Goal: Transaction & Acquisition: Download file/media

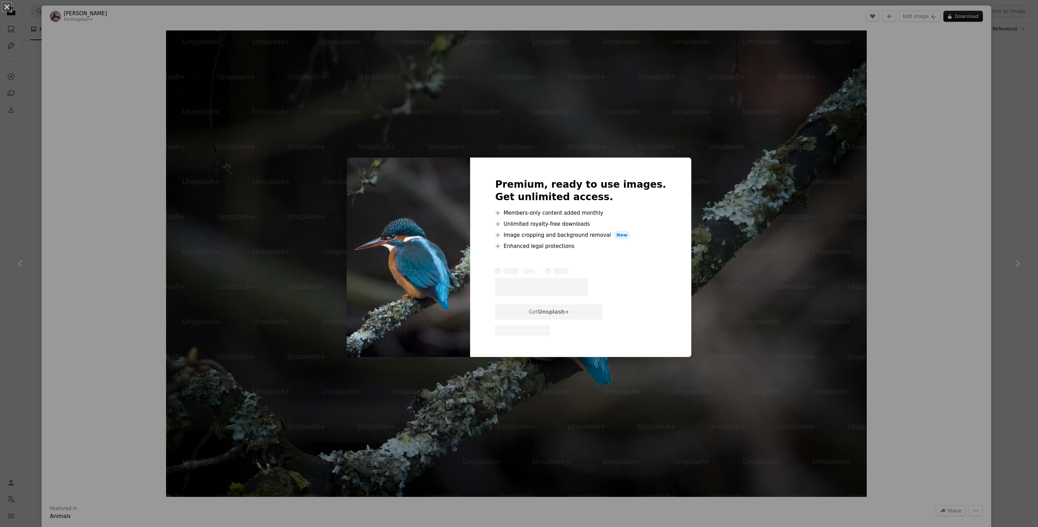
scroll to position [3433, 0]
click at [727, 248] on div "An X shape Premium, ready to use images. Get unlimited access. A plus sign Memb…" at bounding box center [519, 263] width 1038 height 527
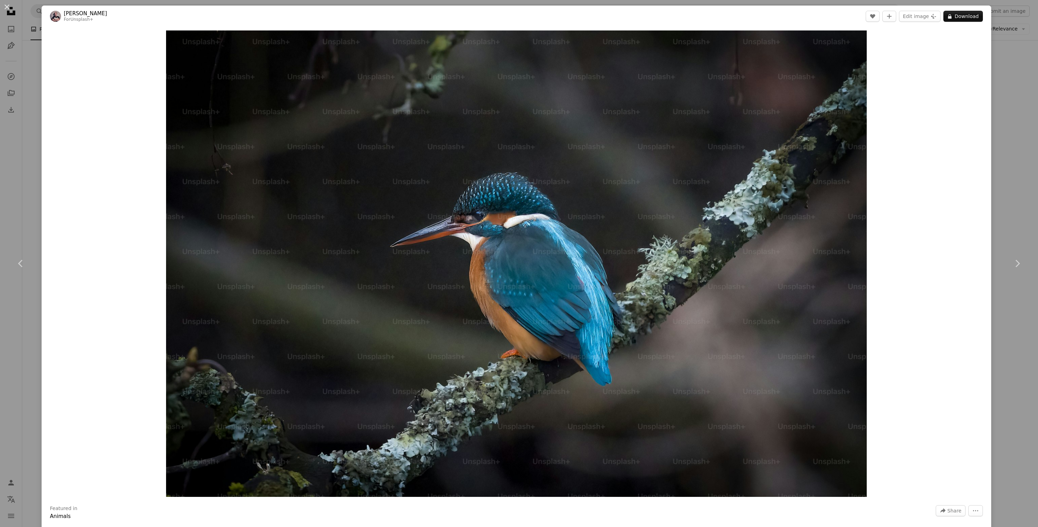
click at [1009, 79] on div "An X shape Chevron left Chevron right [PERSON_NAME] For Unsplash+ A heart A plu…" at bounding box center [519, 263] width 1038 height 527
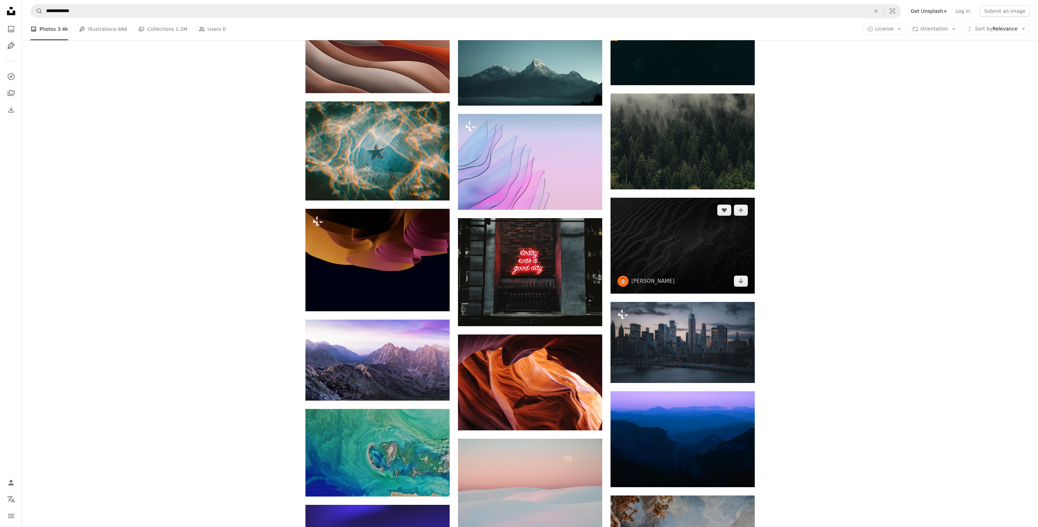
scroll to position [3862, 0]
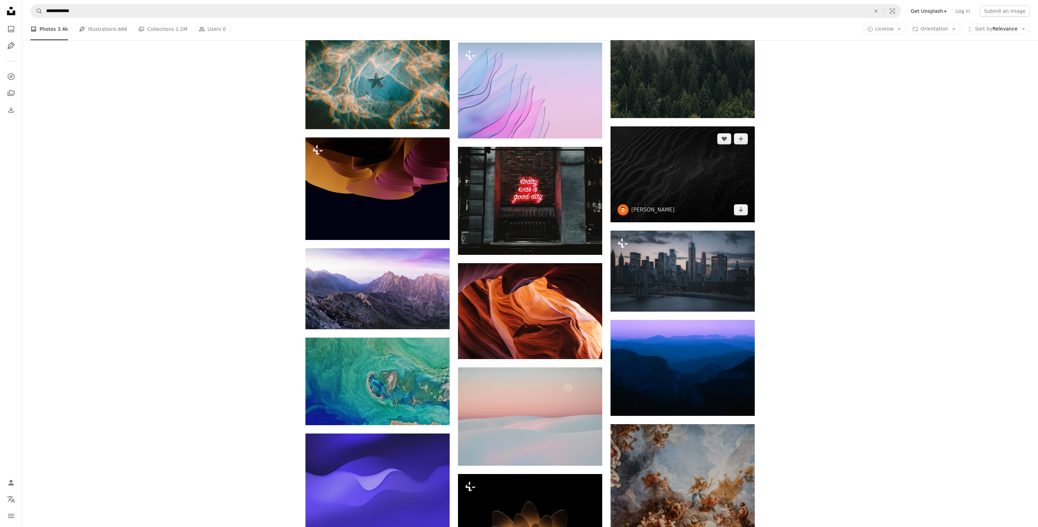
click at [691, 184] on img at bounding box center [682, 174] width 144 height 96
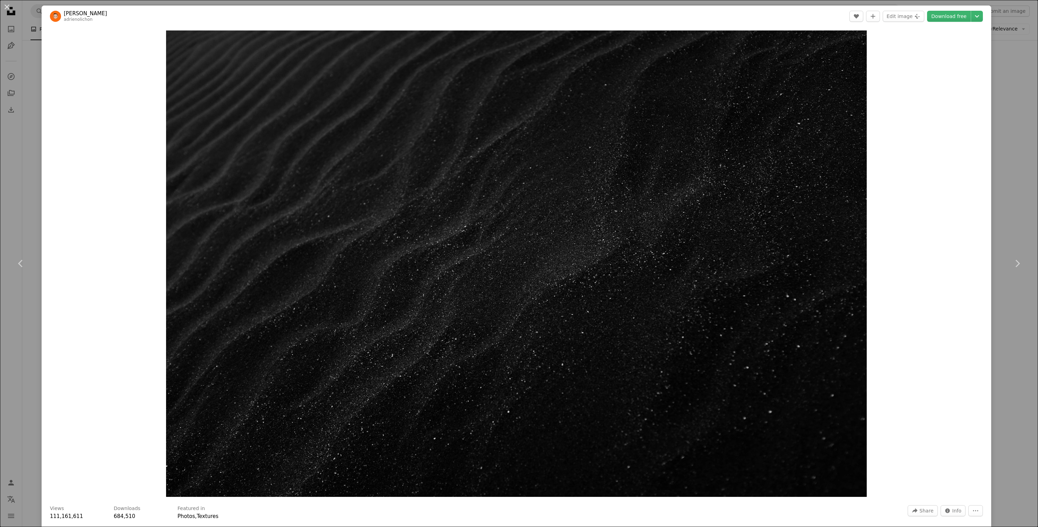
click at [903, 170] on div "Zoom in" at bounding box center [516, 264] width 949 height 474
click at [1004, 95] on div "An X shape Chevron left Chevron right [PERSON_NAME] adrienolichon A heart A plu…" at bounding box center [519, 263] width 1038 height 527
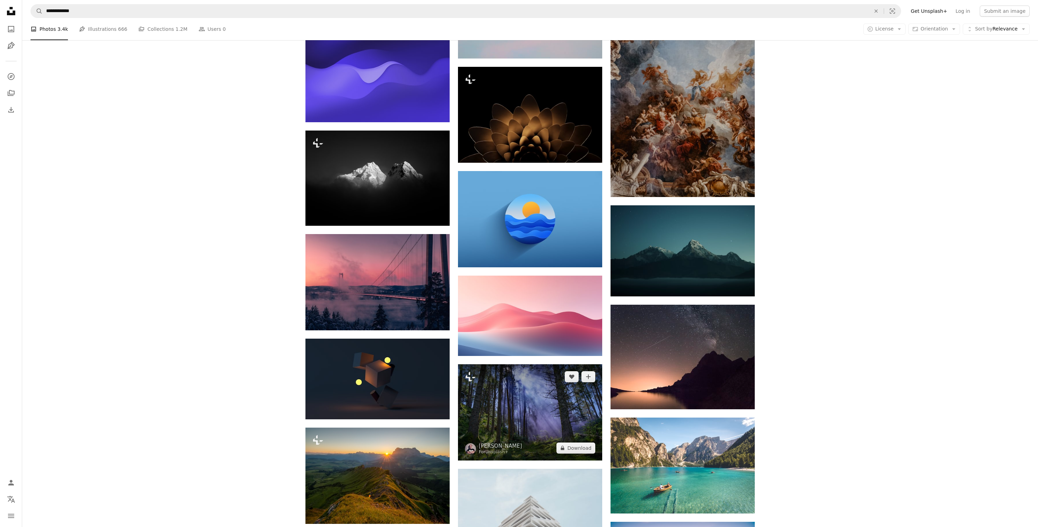
scroll to position [4327, 0]
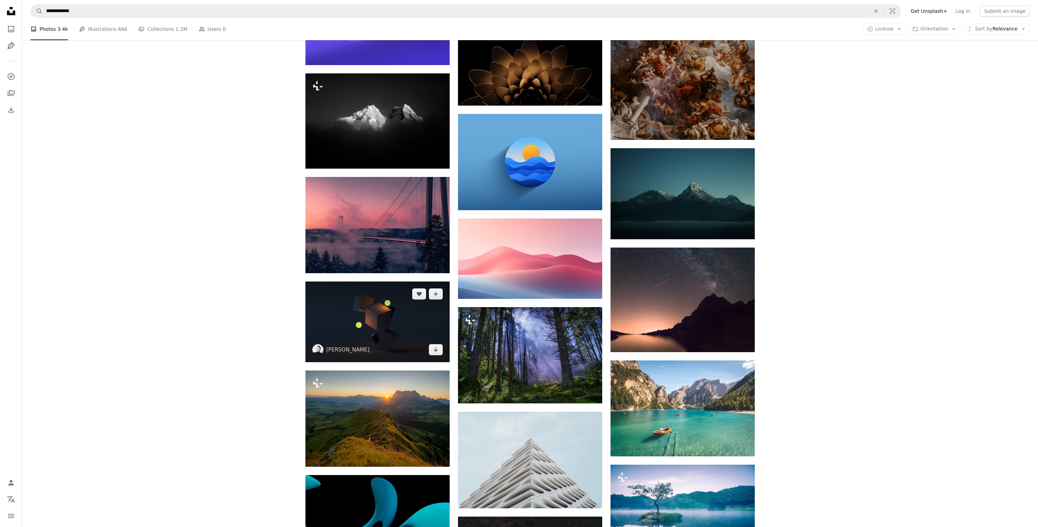
click at [410, 320] on img at bounding box center [377, 322] width 144 height 81
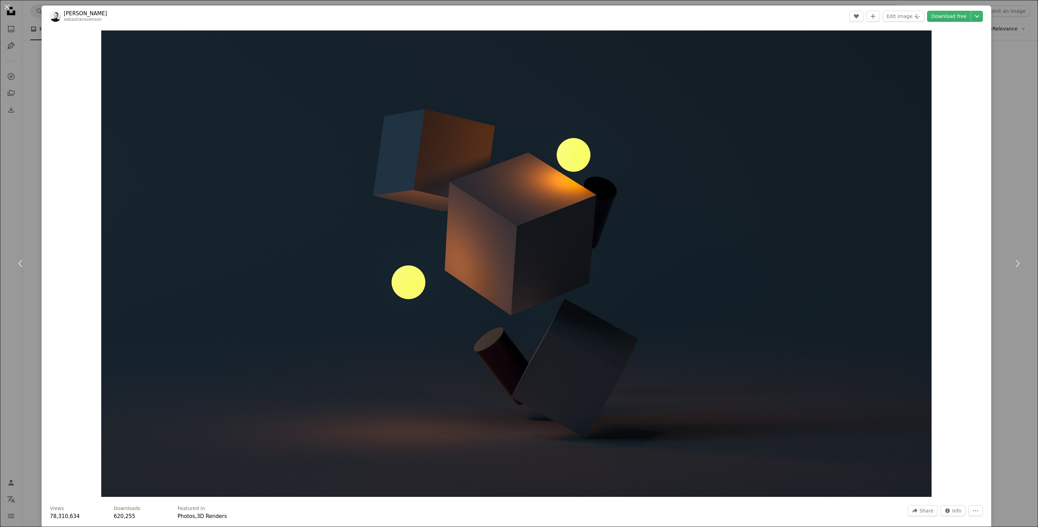
click at [1010, 210] on div "An X shape Chevron left Chevron right [PERSON_NAME] sebastiansvenson A heart A …" at bounding box center [519, 263] width 1038 height 527
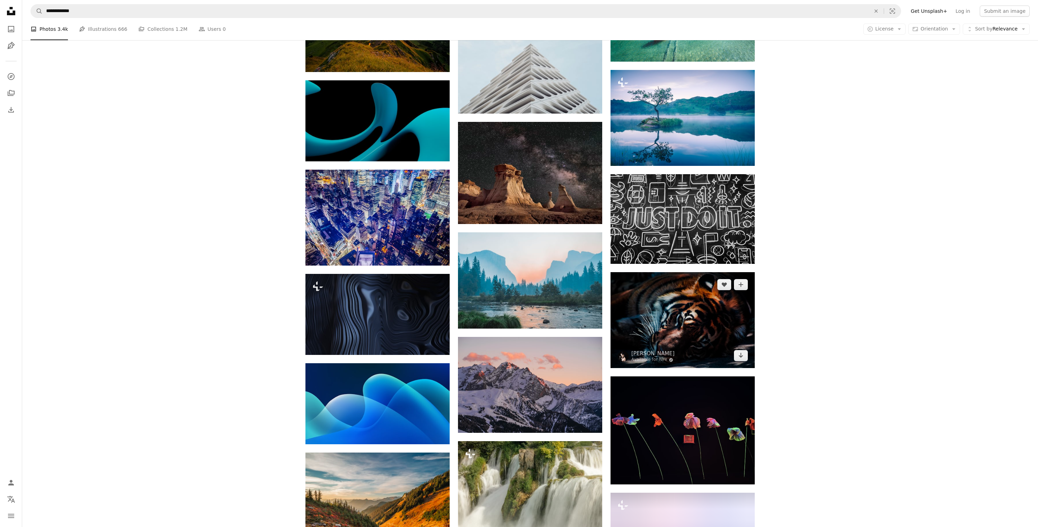
scroll to position [4751, 0]
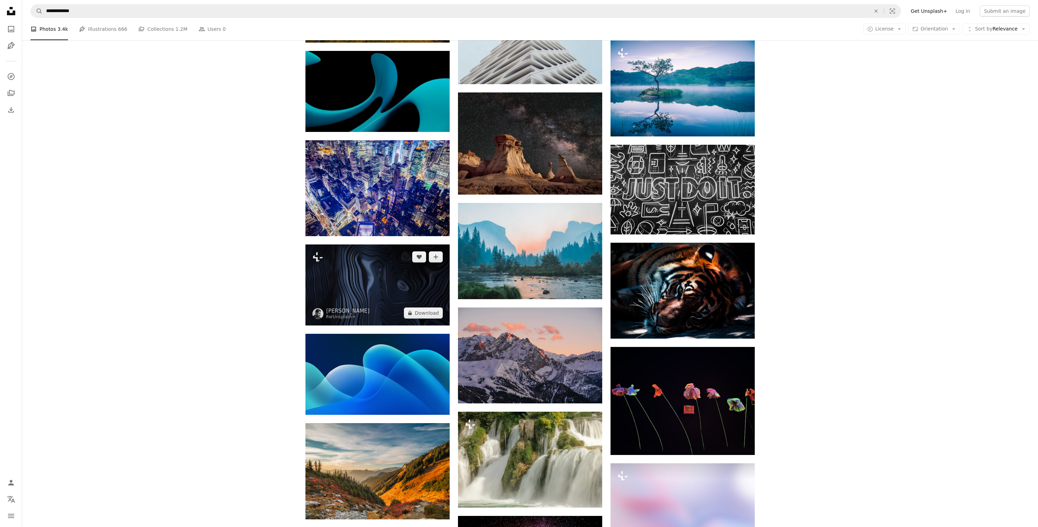
click at [416, 293] on img at bounding box center [377, 285] width 144 height 81
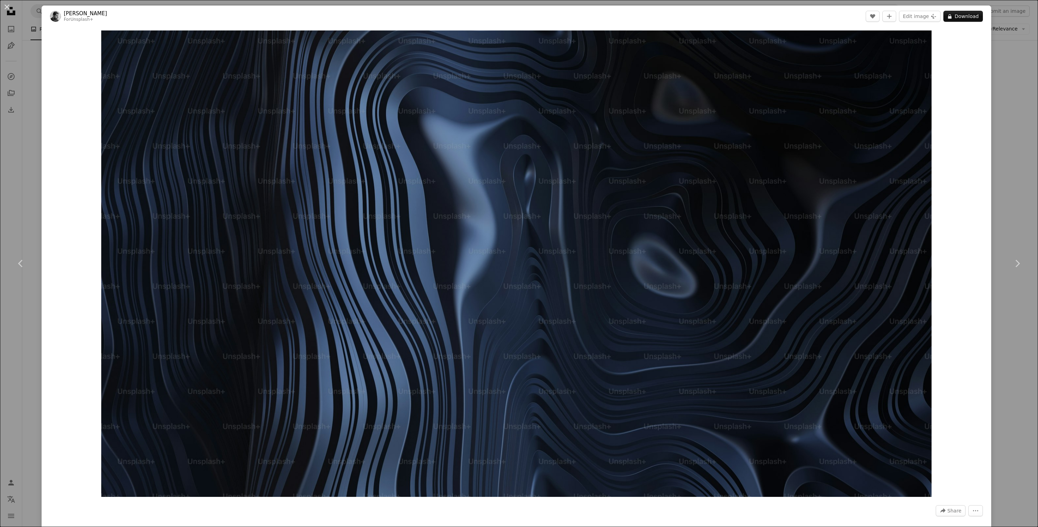
click at [1022, 230] on div "An X shape Chevron left Chevron right [PERSON_NAME] For Unsplash+ A heart A plu…" at bounding box center [519, 263] width 1038 height 527
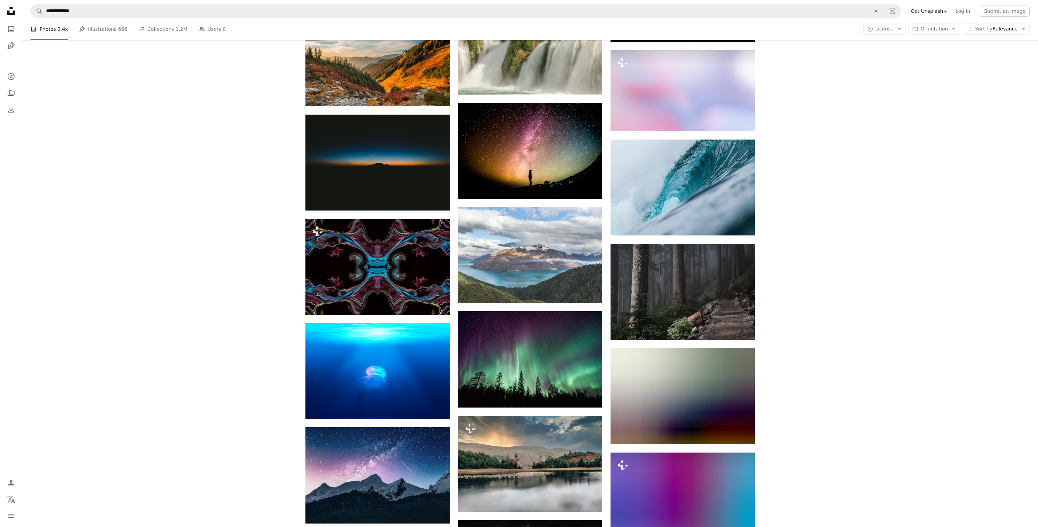
scroll to position [5169, 0]
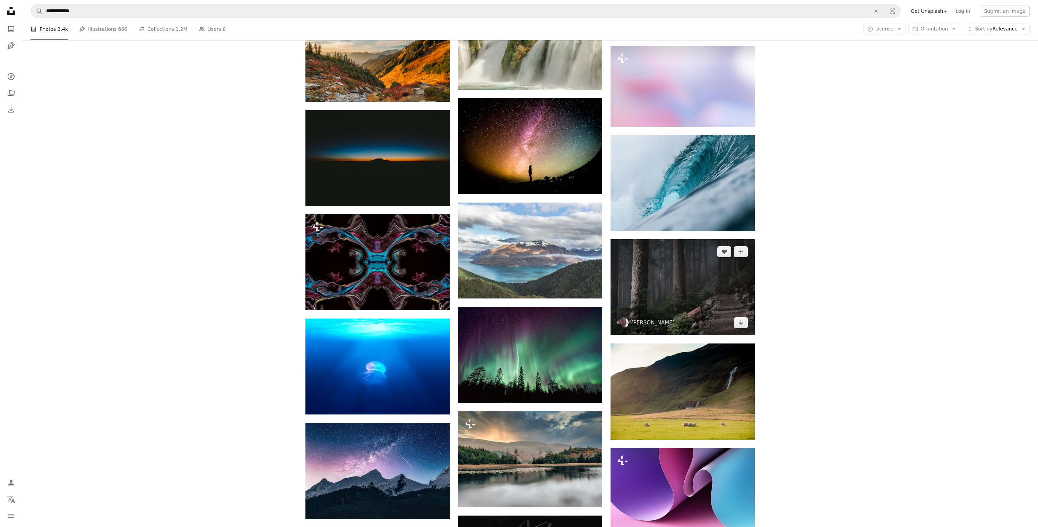
click at [703, 316] on img at bounding box center [682, 287] width 144 height 96
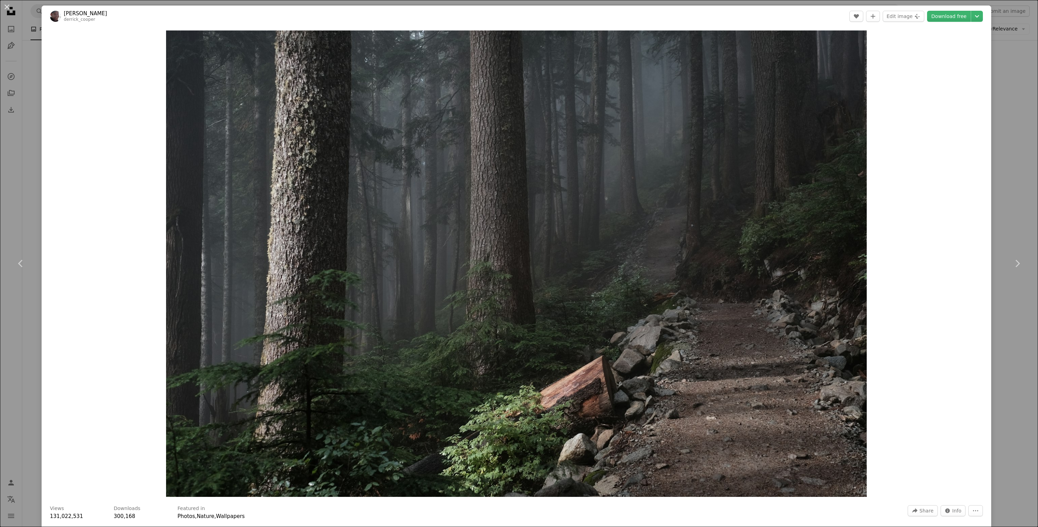
click at [930, 268] on div "Zoom in" at bounding box center [516, 264] width 949 height 474
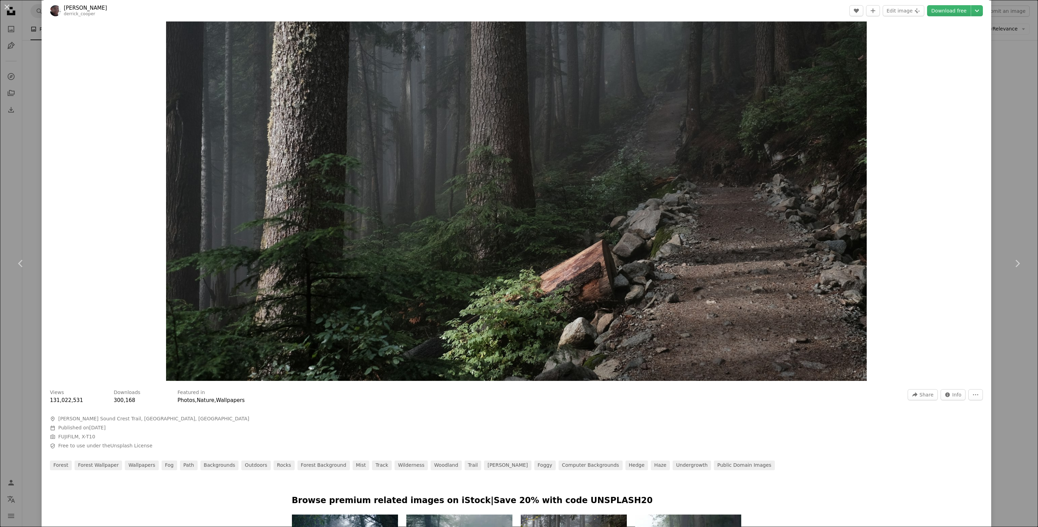
scroll to position [125, 0]
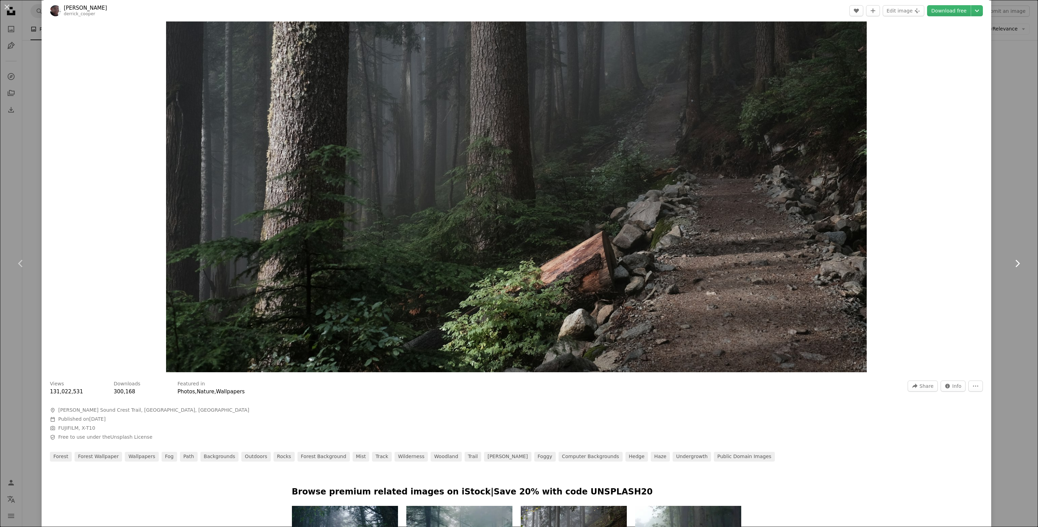
click at [1014, 276] on link "Chevron right" at bounding box center [1017, 263] width 42 height 67
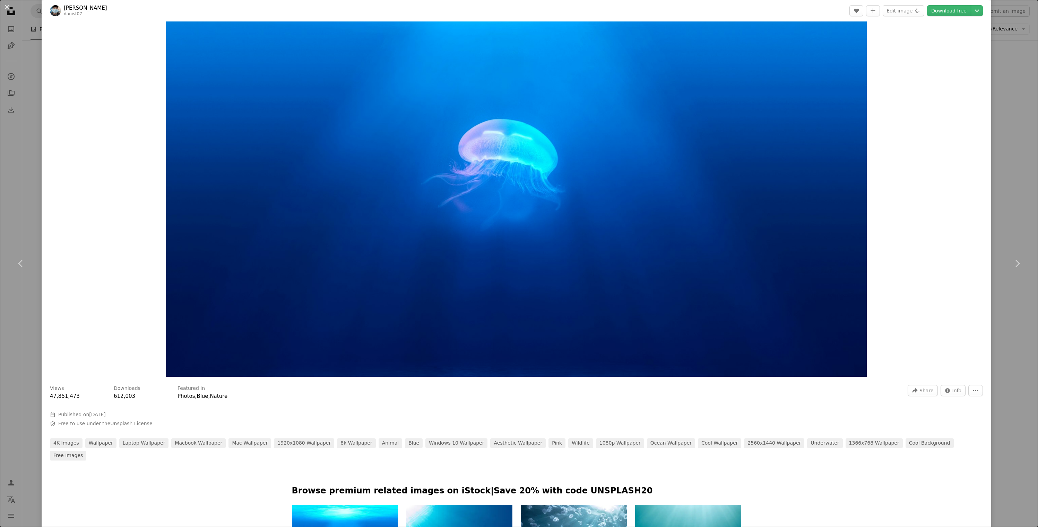
scroll to position [174, 0]
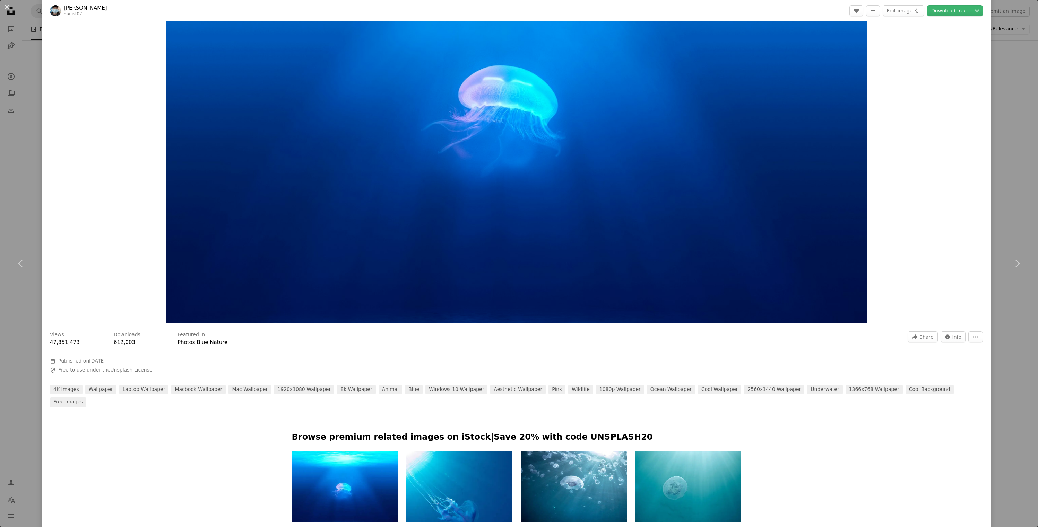
click at [1013, 390] on div "An X shape Chevron left Chevron right Danist Soh danist07 A heart A plus sign E…" at bounding box center [519, 263] width 1038 height 527
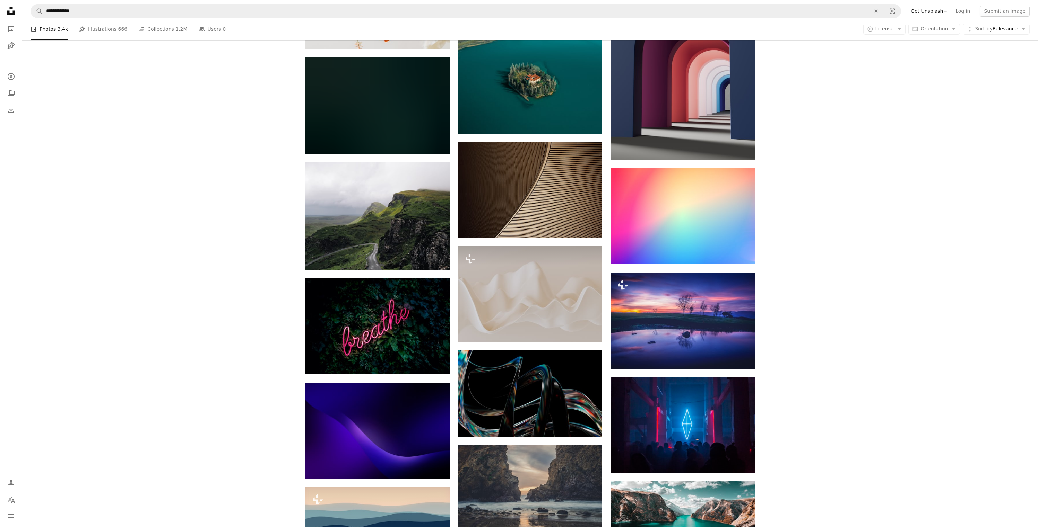
scroll to position [6458, 0]
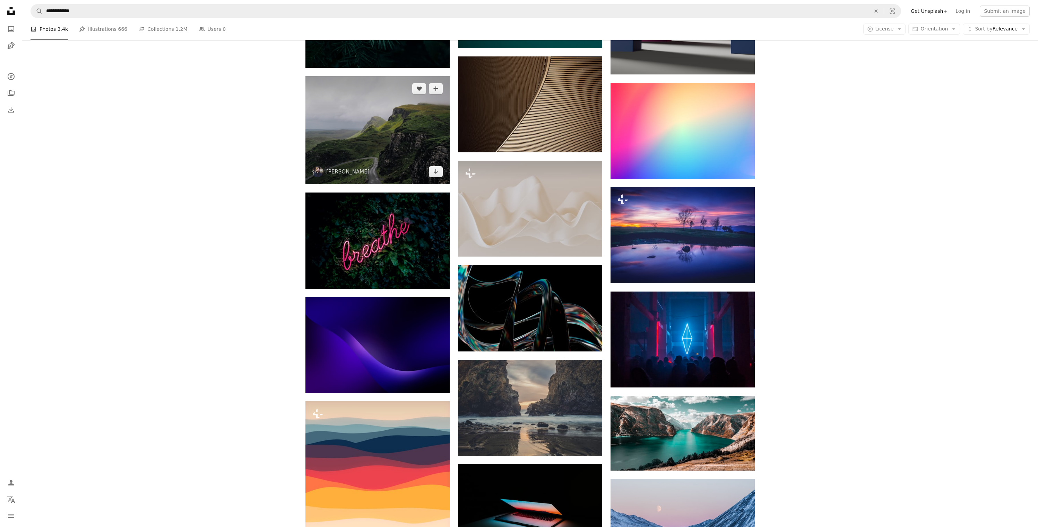
click at [431, 158] on img at bounding box center [377, 130] width 144 height 108
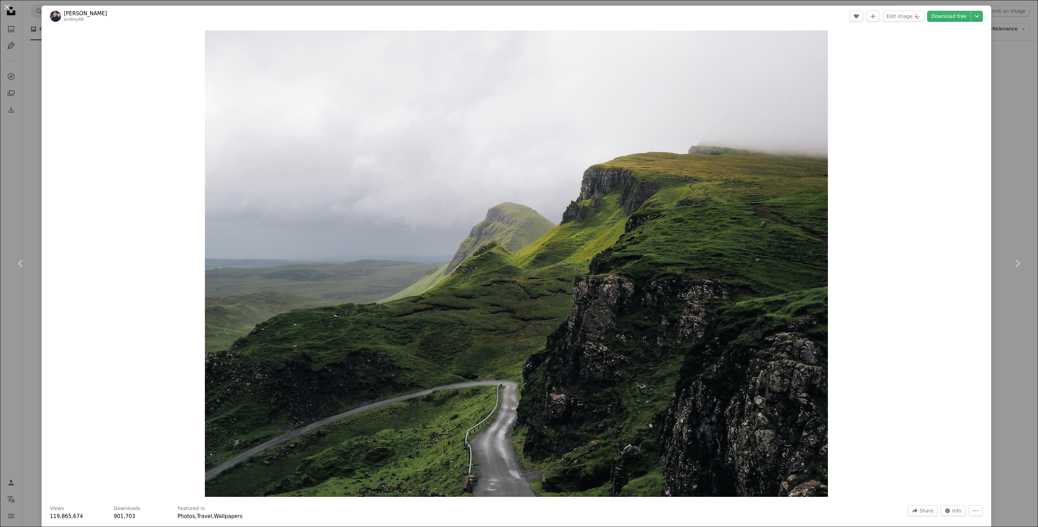
click at [1006, 181] on div "An X shape Chevron left Chevron right [PERSON_NAME] aridley88 A heart A plus si…" at bounding box center [519, 263] width 1038 height 527
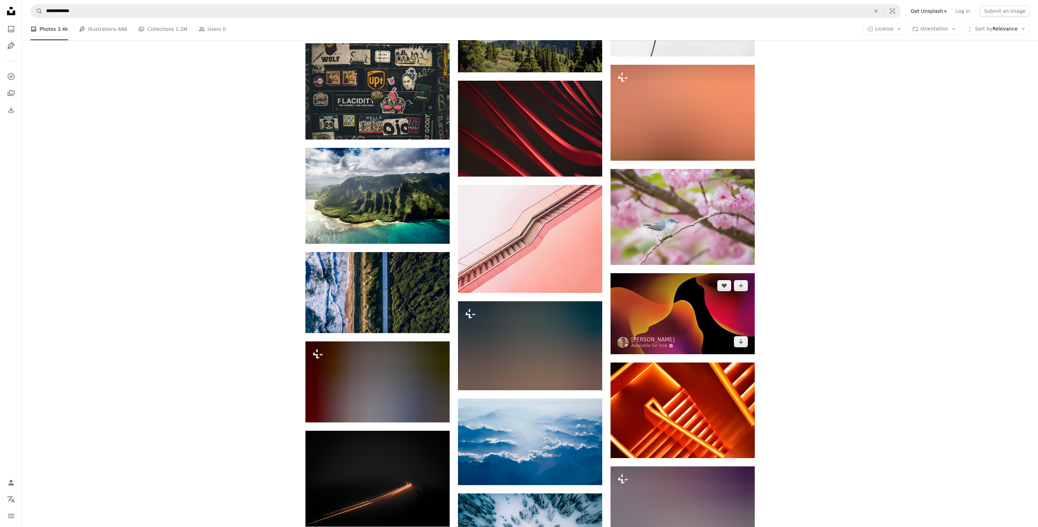
scroll to position [8537, 0]
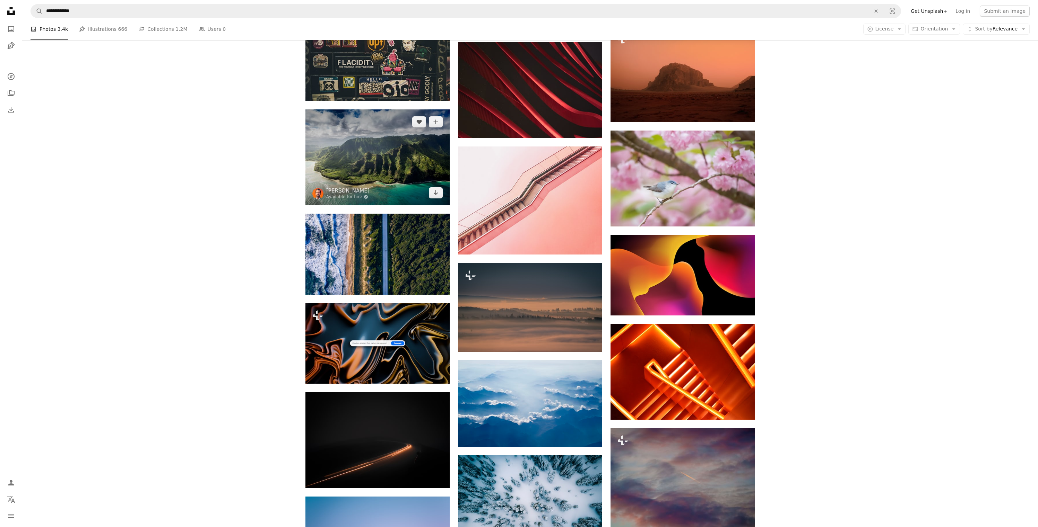
click at [395, 163] on img at bounding box center [377, 158] width 144 height 96
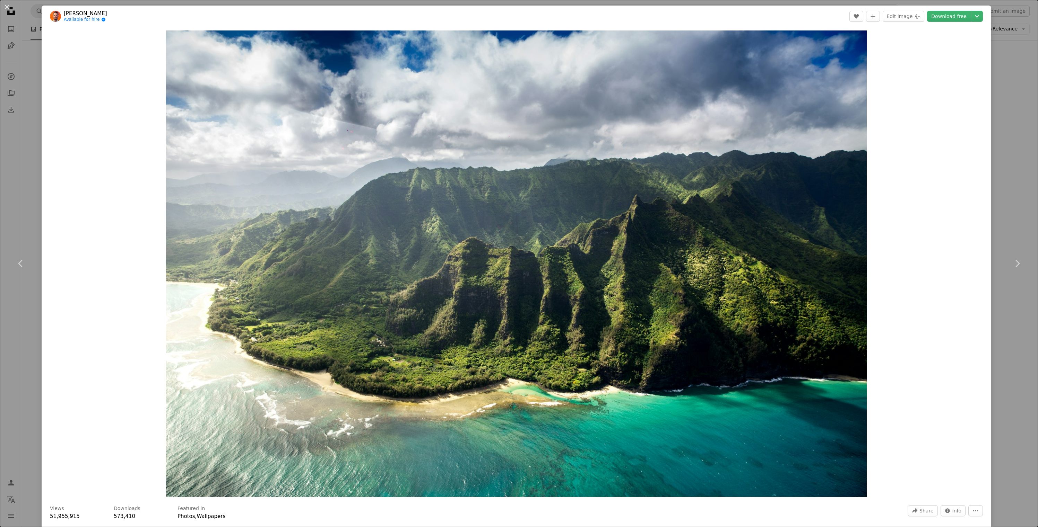
click at [1017, 198] on div "An X shape Chevron left Chevron right [PERSON_NAME] Available for hire A checkm…" at bounding box center [519, 263] width 1038 height 527
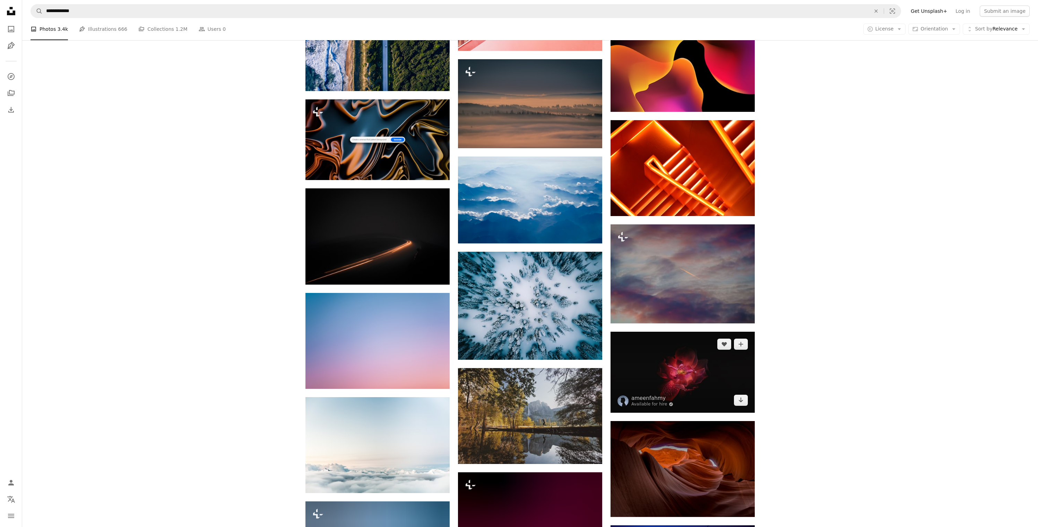
scroll to position [8827, 0]
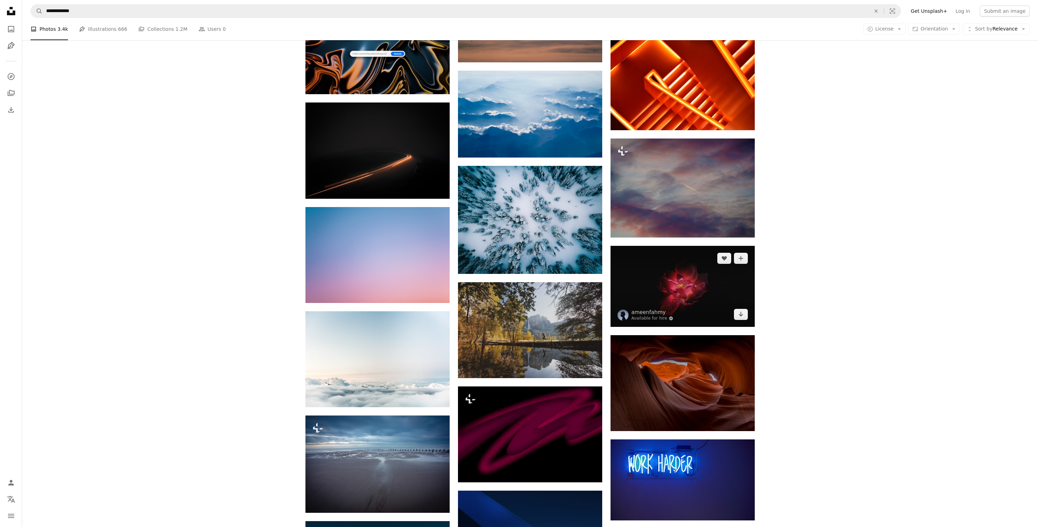
click at [694, 300] on img at bounding box center [682, 286] width 144 height 81
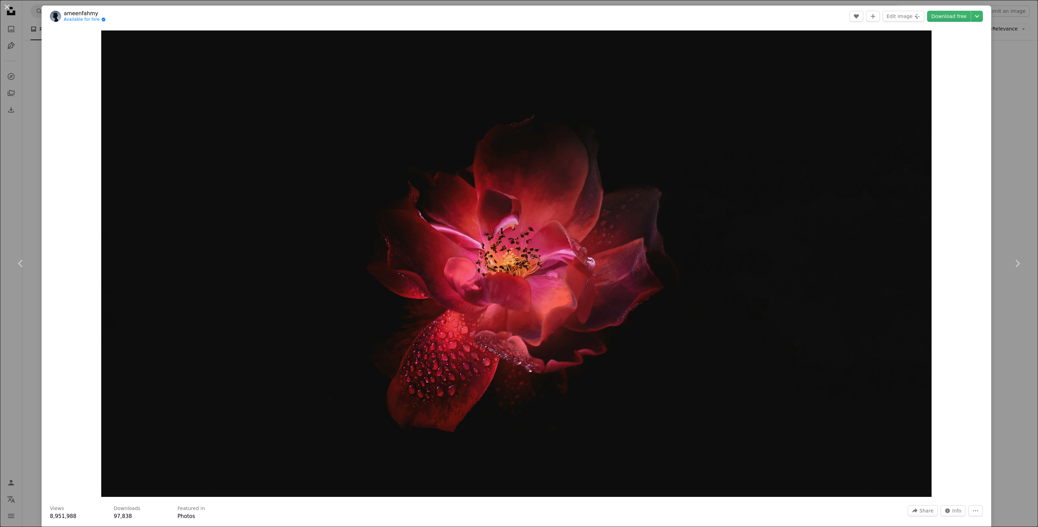
click at [1027, 220] on div "An X shape Chevron left Chevron right ameenfahmy Available for hire A checkmark…" at bounding box center [519, 263] width 1038 height 527
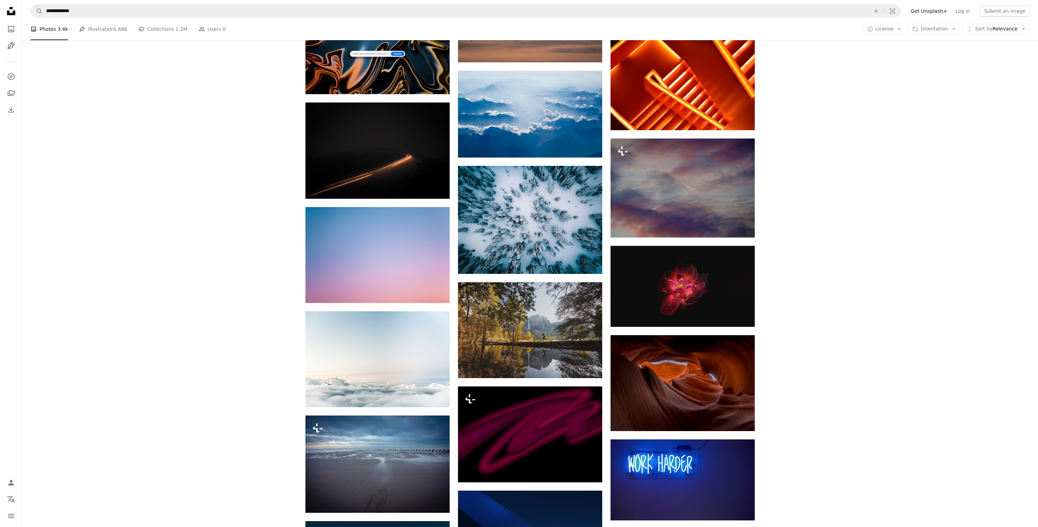
scroll to position [8847, 0]
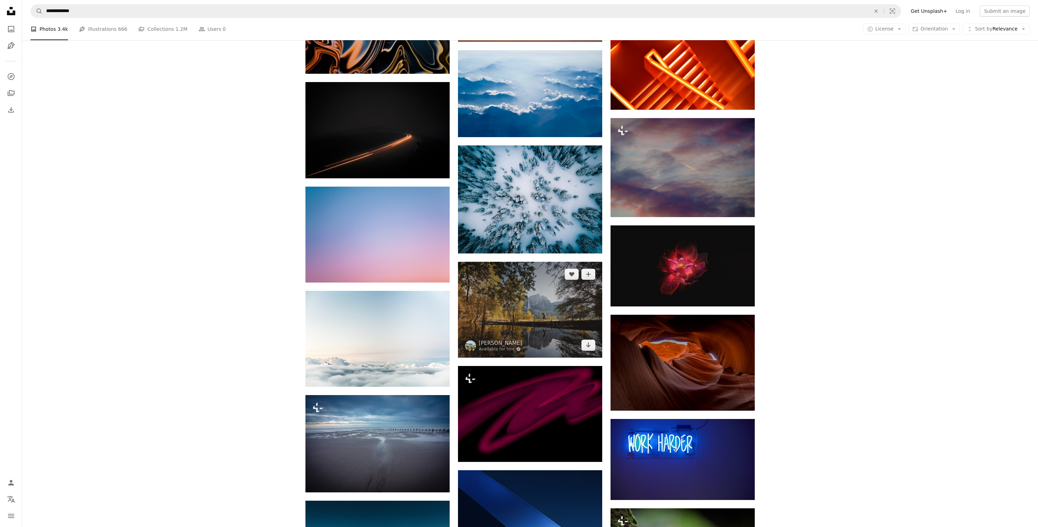
click at [532, 315] on img at bounding box center [530, 310] width 144 height 96
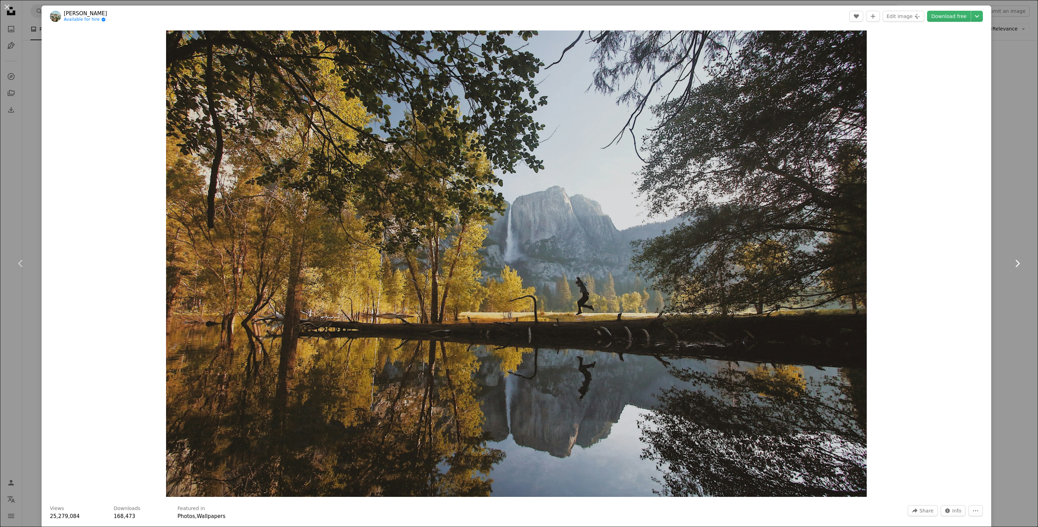
click at [1033, 241] on link "Chevron right" at bounding box center [1017, 263] width 42 height 67
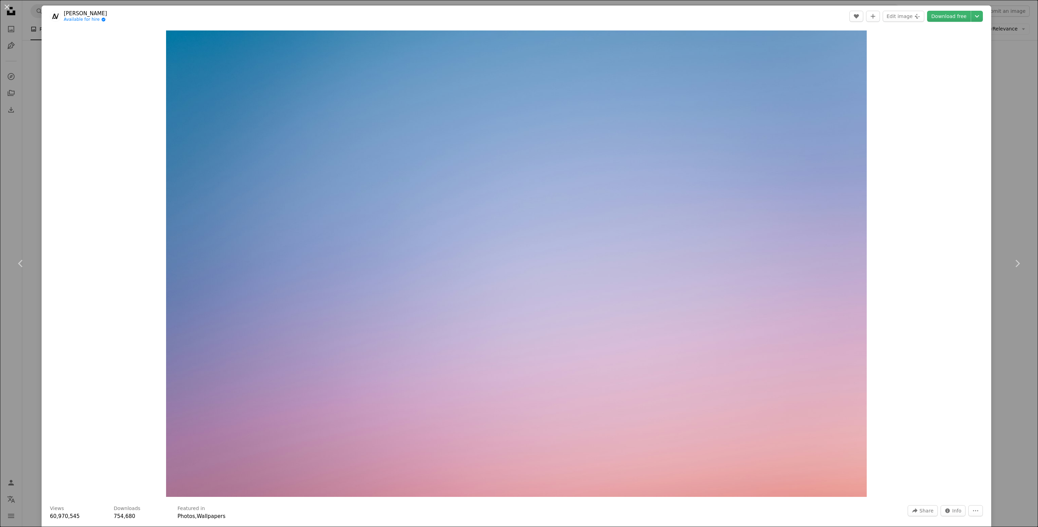
click at [1030, 377] on div "An X shape Chevron left Chevron right [PERSON_NAME] Infernus Available for hire…" at bounding box center [519, 263] width 1038 height 527
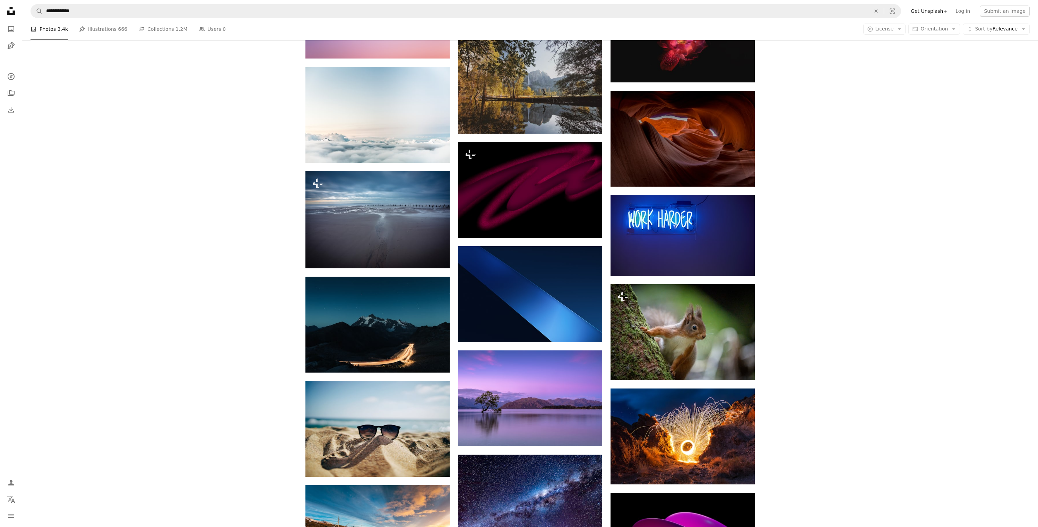
scroll to position [9189, 0]
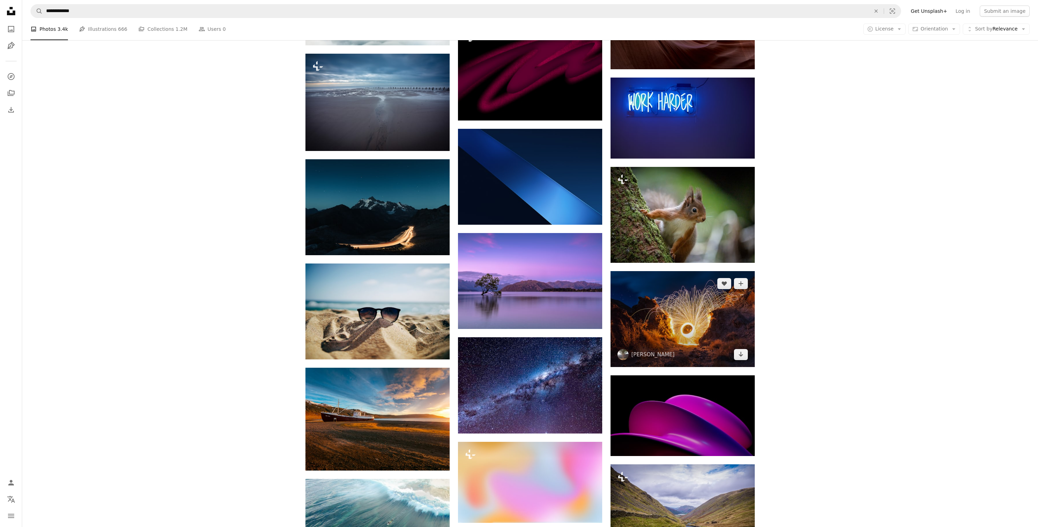
click at [692, 315] on img at bounding box center [682, 319] width 144 height 96
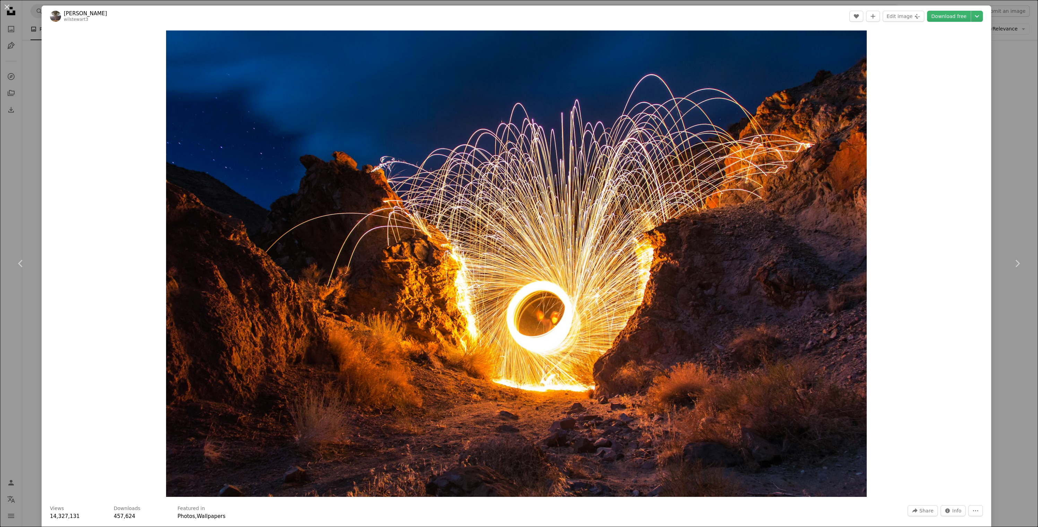
click at [1025, 300] on div "An X shape Chevron left Chevron right [PERSON_NAME] wilstewart3 A heart A plus …" at bounding box center [519, 263] width 1038 height 527
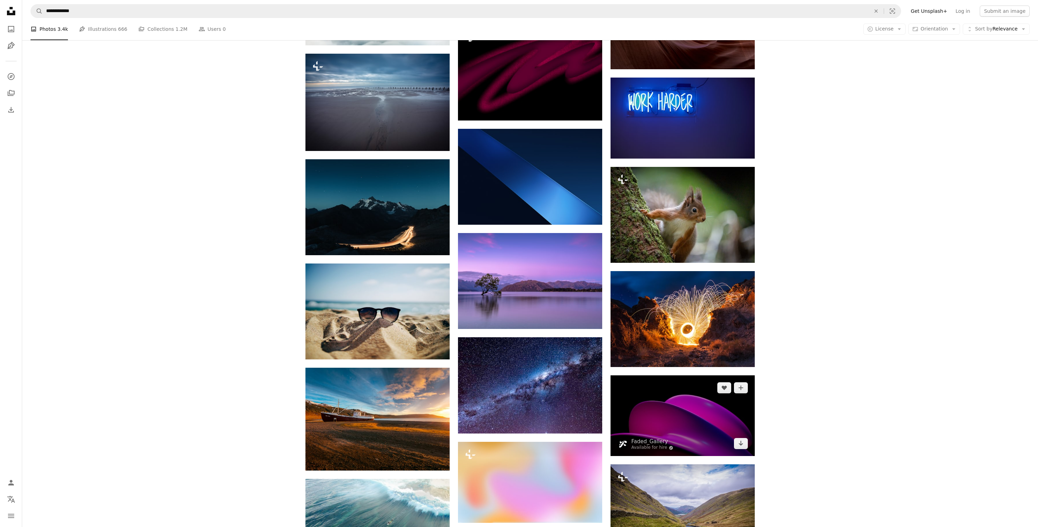
scroll to position [9202, 0]
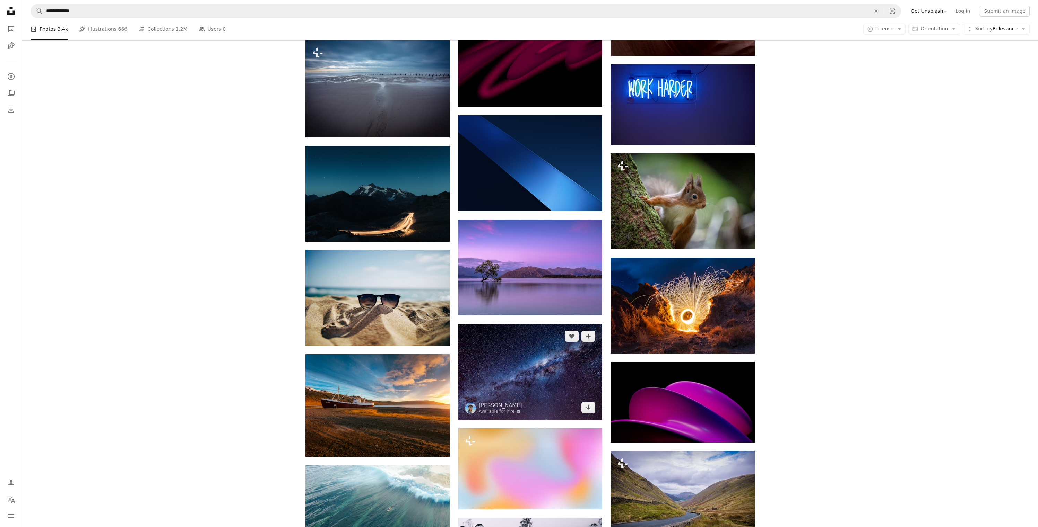
click at [532, 381] on img at bounding box center [530, 372] width 144 height 96
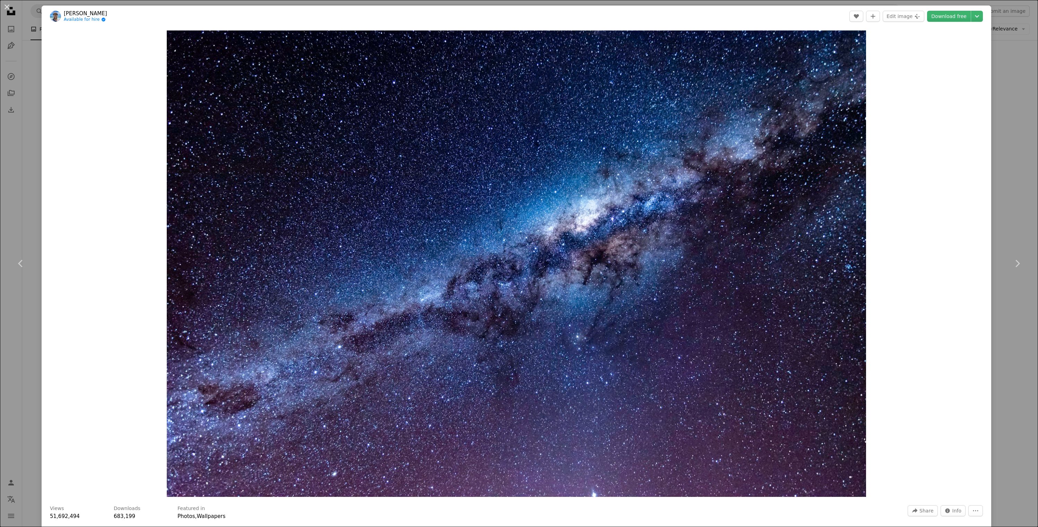
click at [1020, 332] on div "An X shape Chevron left Chevron right [PERSON_NAME] Available for hire A checkm…" at bounding box center [519, 263] width 1038 height 527
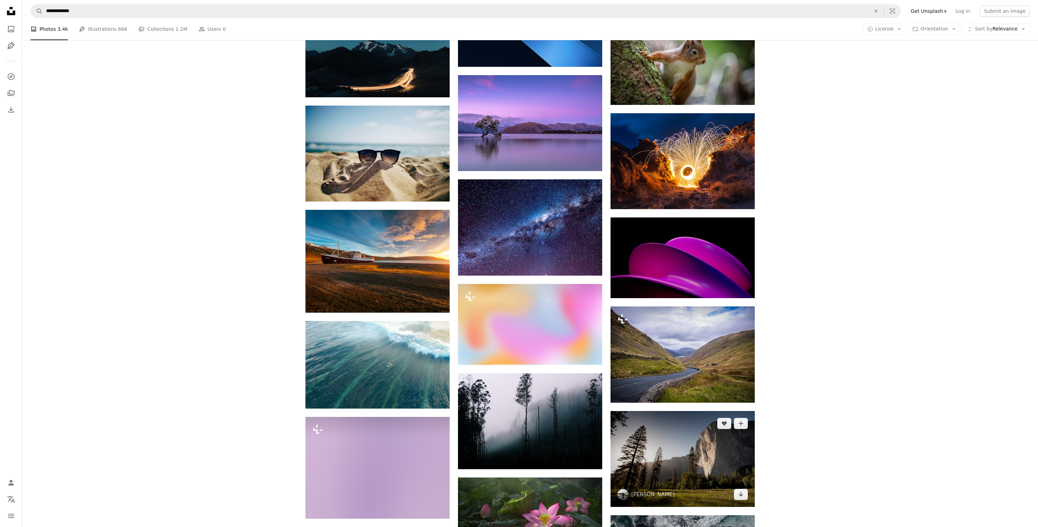
scroll to position [9356, 0]
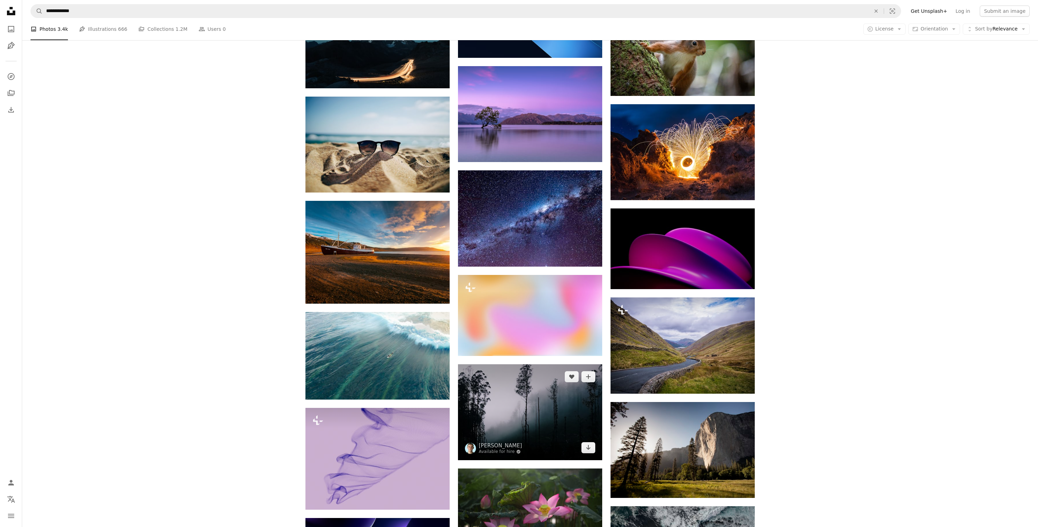
click at [549, 407] on img at bounding box center [530, 413] width 144 height 96
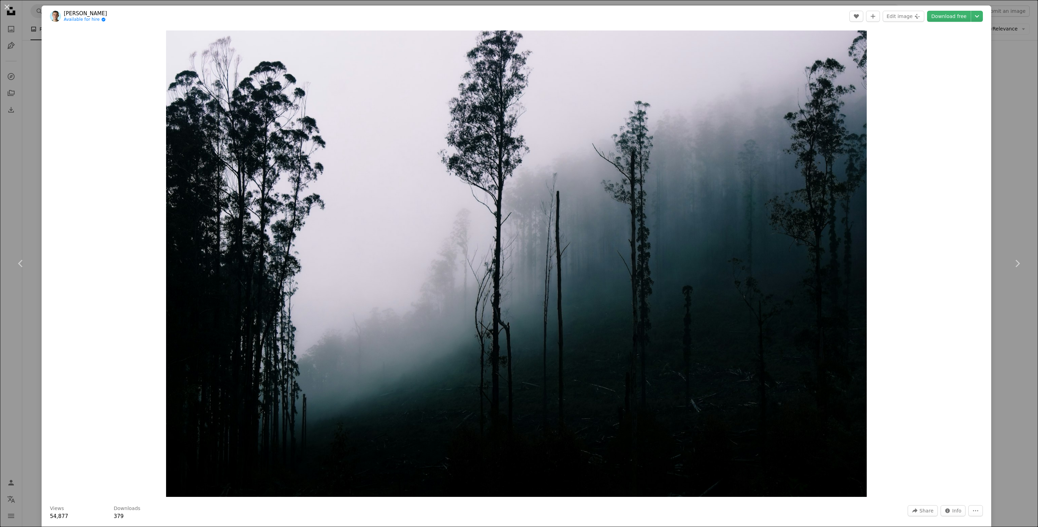
click at [1014, 323] on div "An X shape Chevron left Chevron right [PERSON_NAME] Available for hire A checkm…" at bounding box center [519, 263] width 1038 height 527
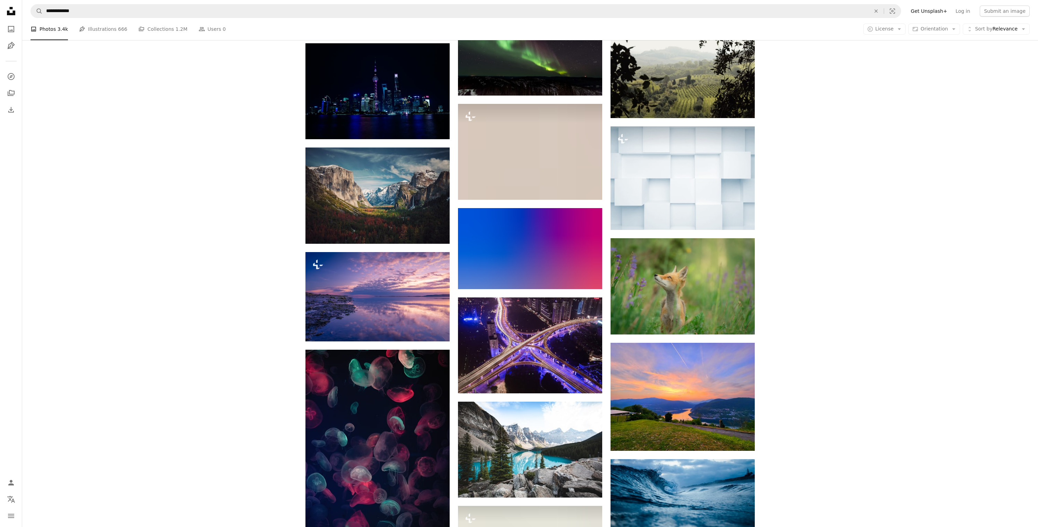
scroll to position [9971, 0]
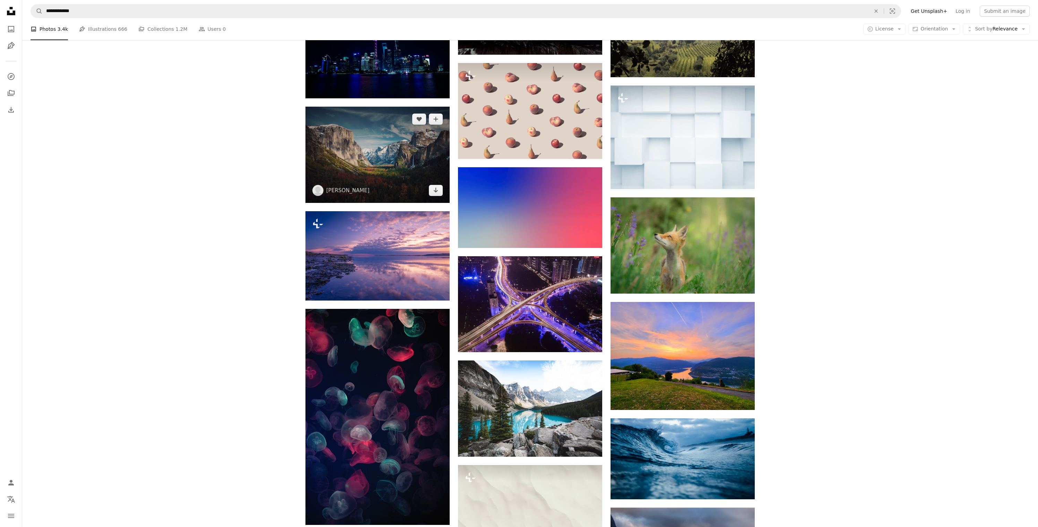
click at [357, 163] on img at bounding box center [377, 155] width 144 height 96
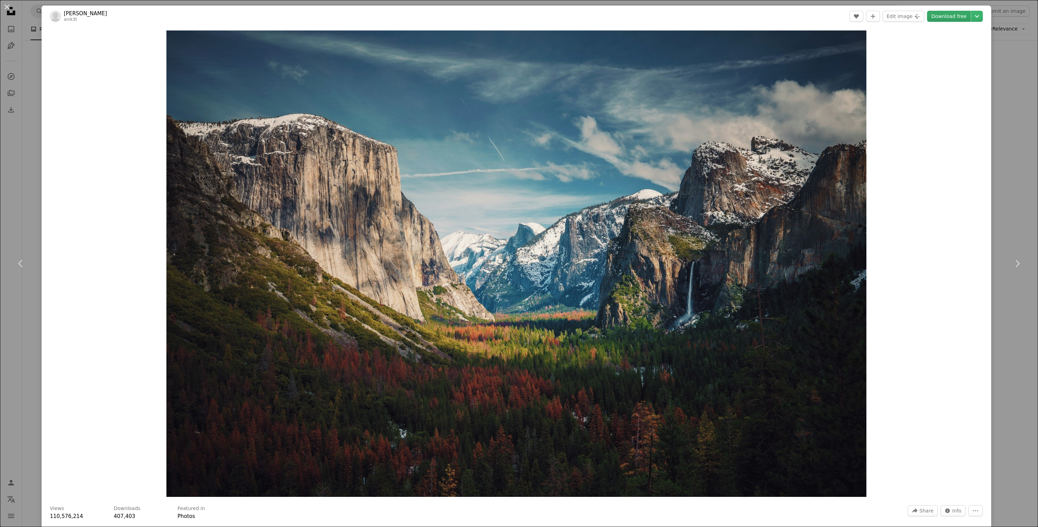
click at [960, 19] on link "Download free" at bounding box center [949, 16] width 44 height 11
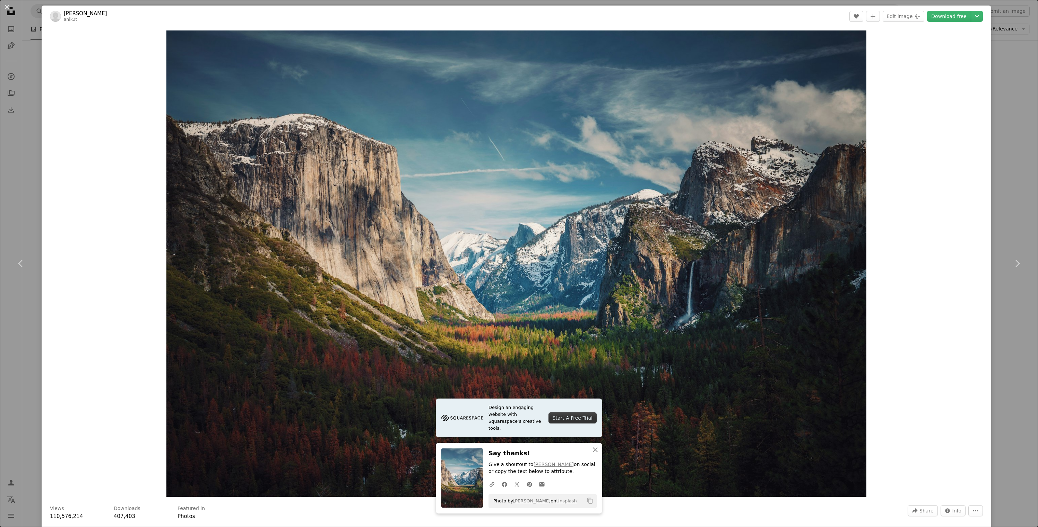
drag, startPoint x: 1030, startPoint y: 159, endPoint x: 1022, endPoint y: 159, distance: 8.0
click at [1030, 159] on div "An X shape Chevron left Chevron right [PERSON_NAME] anik3t A heart A plus sign …" at bounding box center [519, 263] width 1038 height 527
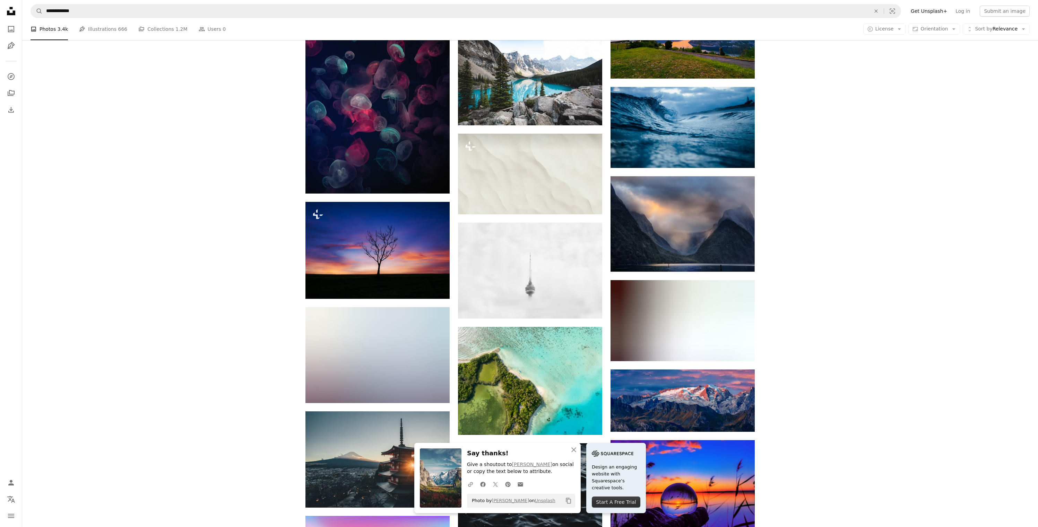
scroll to position [10332, 0]
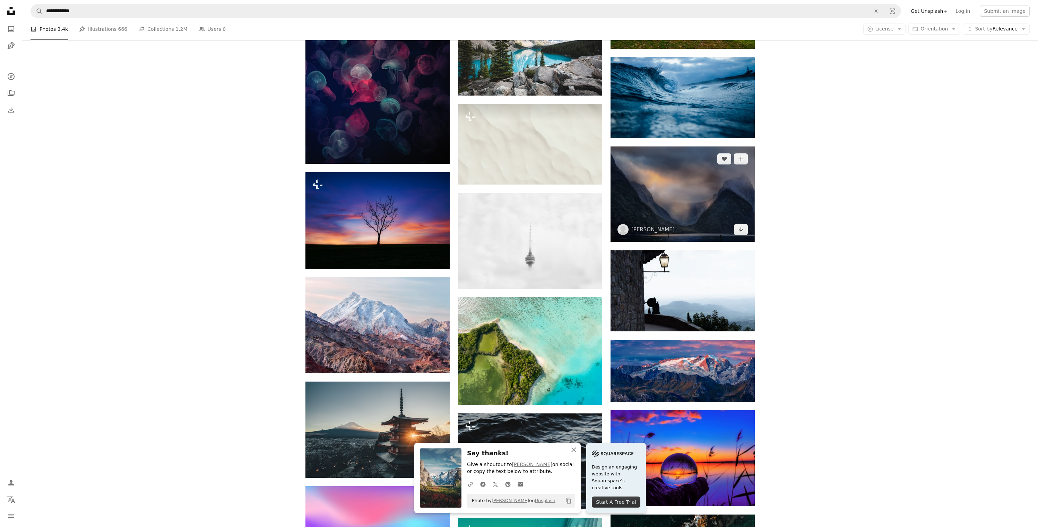
click at [718, 178] on img at bounding box center [682, 195] width 144 height 96
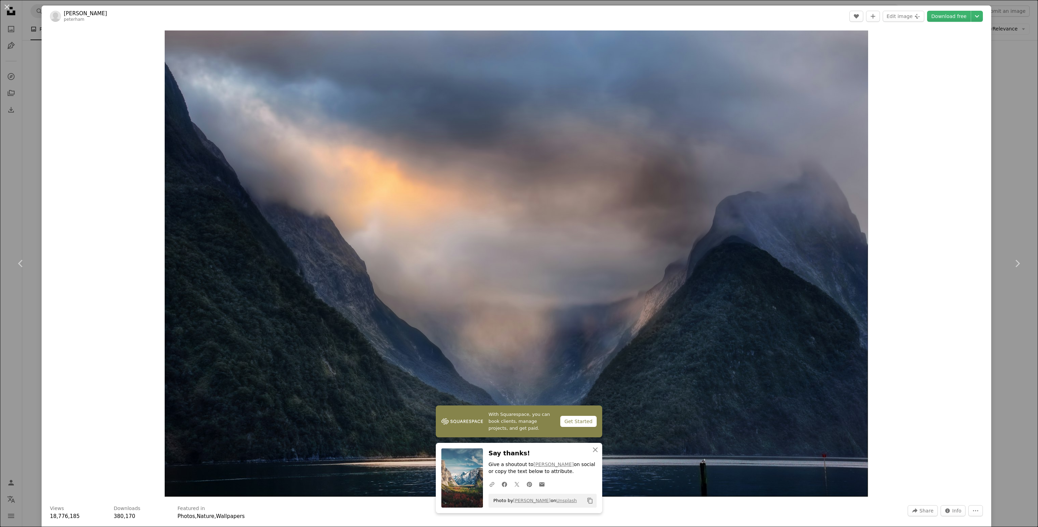
click at [1018, 149] on div "An X shape Chevron left Chevron right [PERSON_NAME] peterham A heart A plus sig…" at bounding box center [519, 263] width 1038 height 527
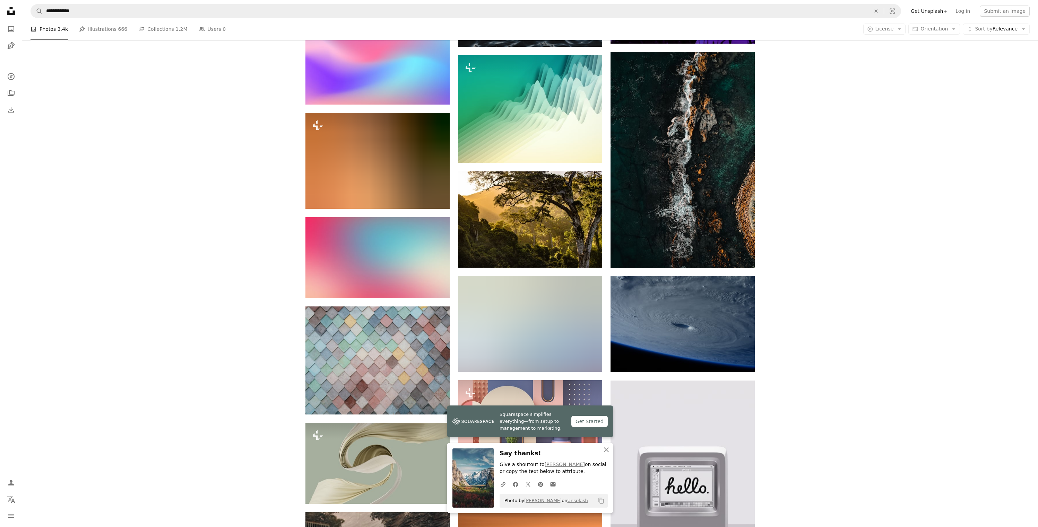
scroll to position [10870, 0]
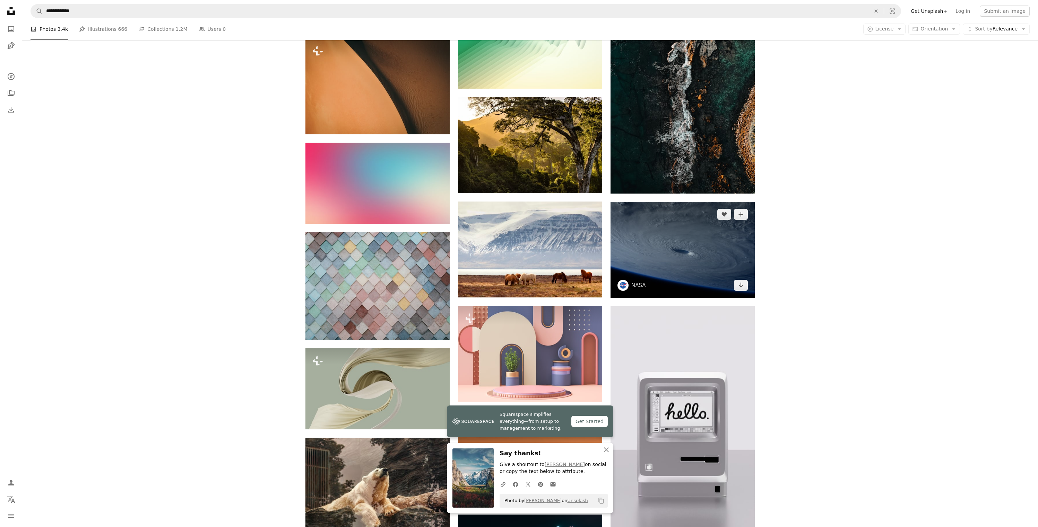
click at [702, 249] on img at bounding box center [682, 250] width 144 height 96
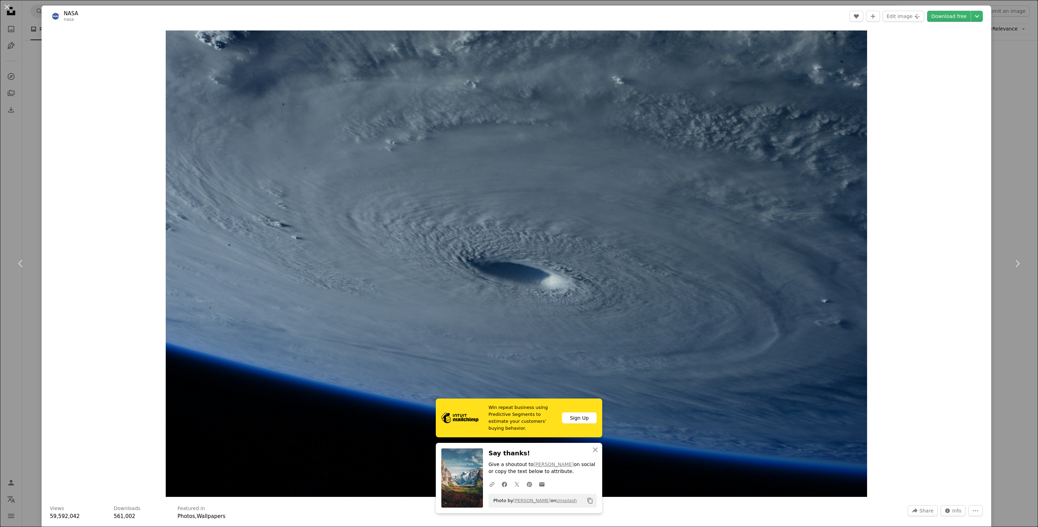
click at [1018, 175] on div "An X shape Chevron left Chevron right NASA nasa A heart A plus sign Edit image …" at bounding box center [519, 263] width 1038 height 527
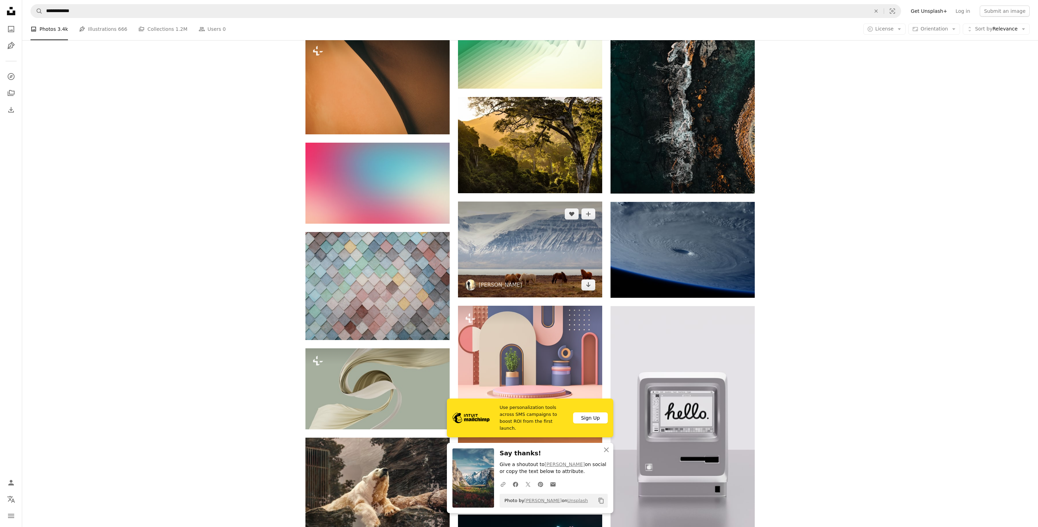
click at [556, 252] on img at bounding box center [530, 250] width 144 height 96
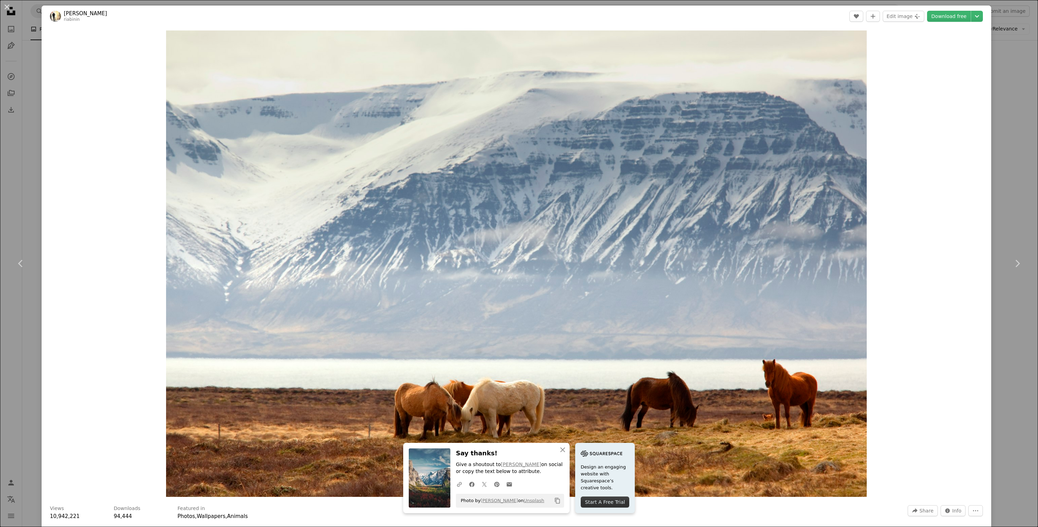
click at [1021, 153] on div "An X shape Chevron left Chevron right [PERSON_NAME] riabinin A heart A plus sig…" at bounding box center [519, 263] width 1038 height 527
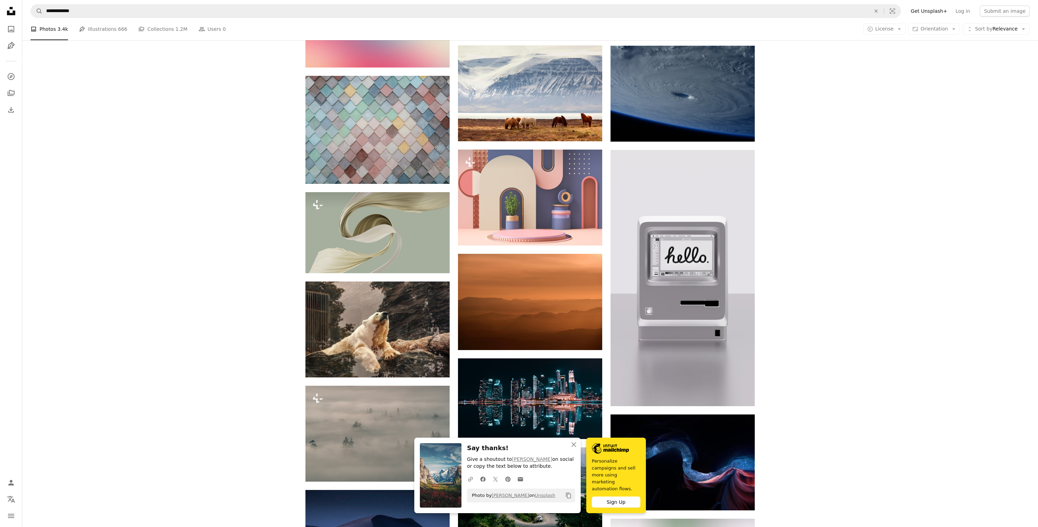
scroll to position [11031, 0]
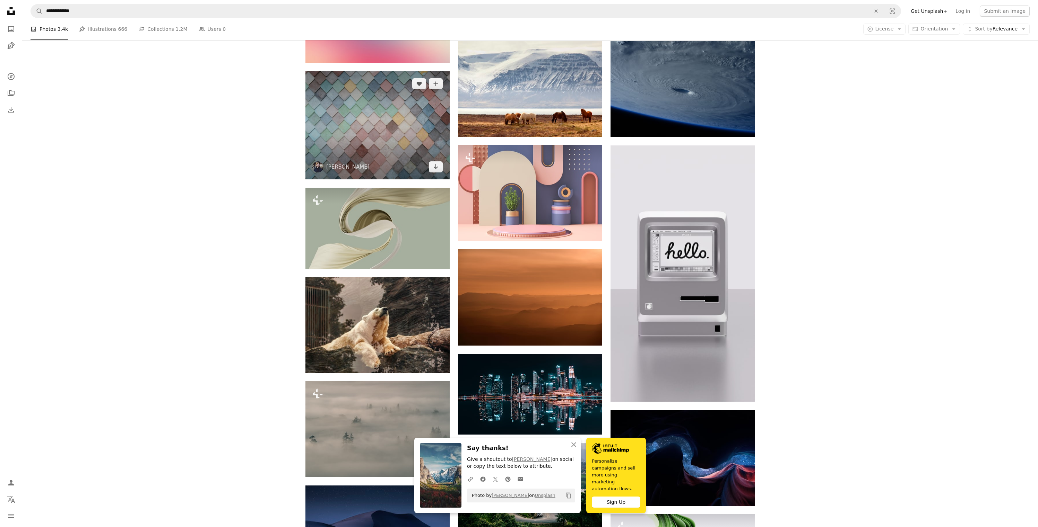
click at [410, 121] on img at bounding box center [377, 125] width 144 height 108
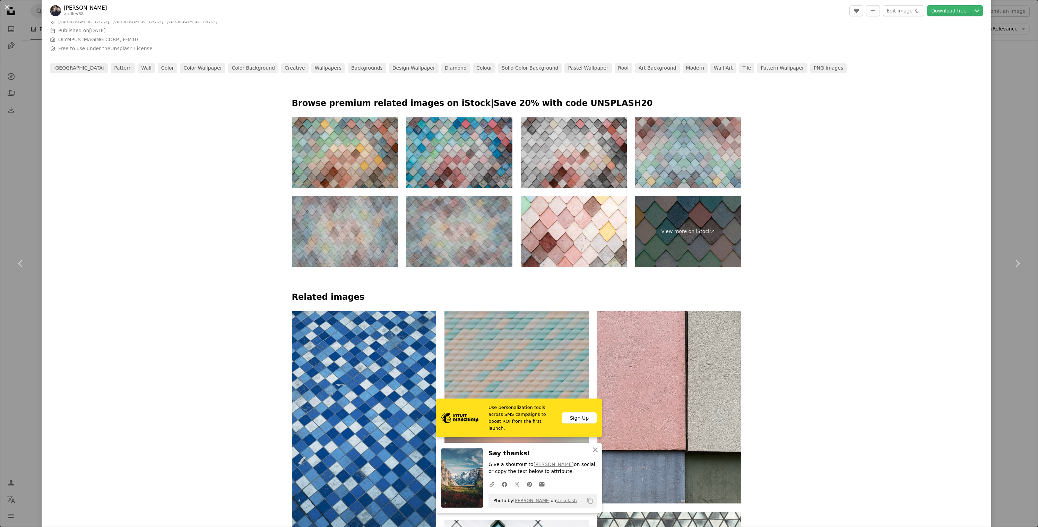
scroll to position [523, 0]
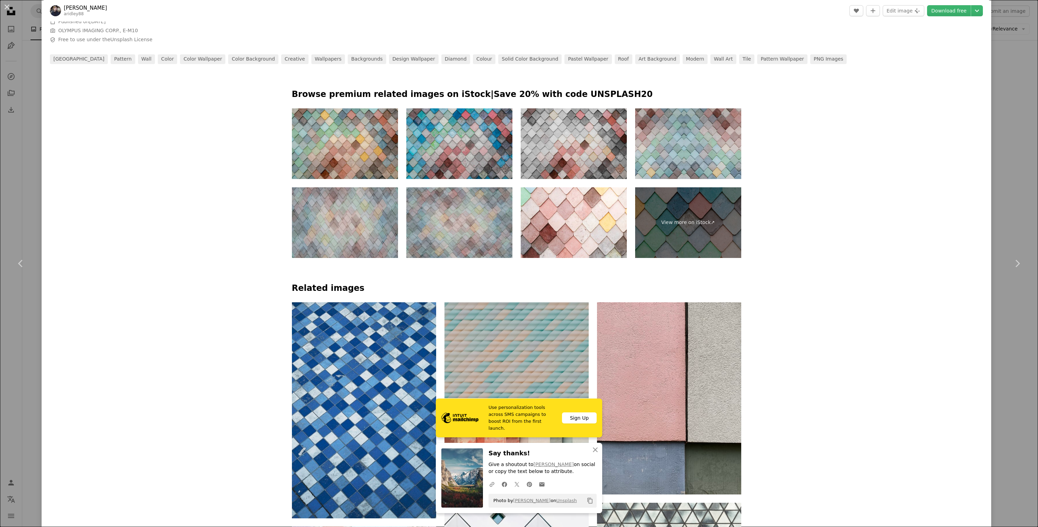
drag, startPoint x: 1023, startPoint y: 224, endPoint x: 1004, endPoint y: 232, distance: 21.1
click at [1023, 224] on div "An X shape Chevron left Chevron right [PERSON_NAME] aridley88 A heart A plus si…" at bounding box center [519, 263] width 1038 height 527
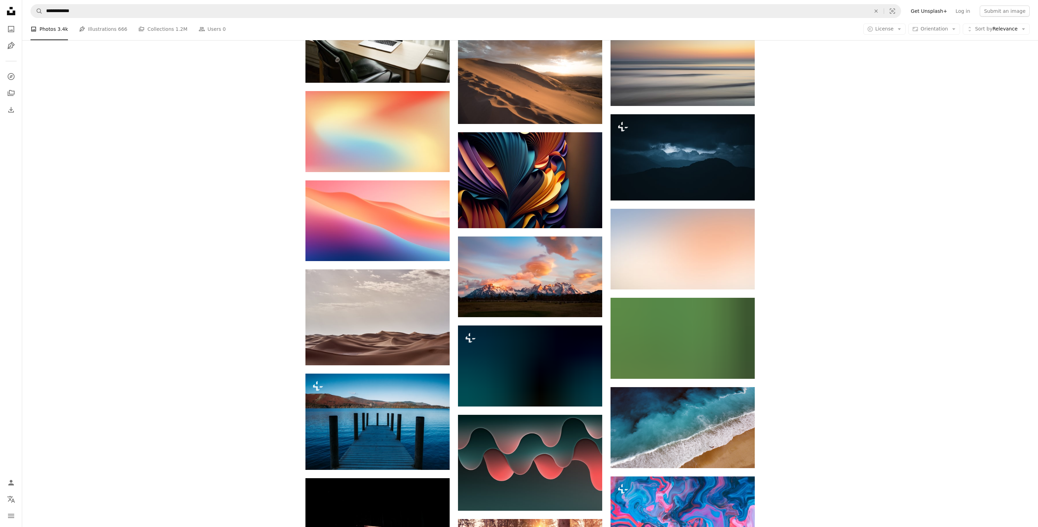
scroll to position [12111, 0]
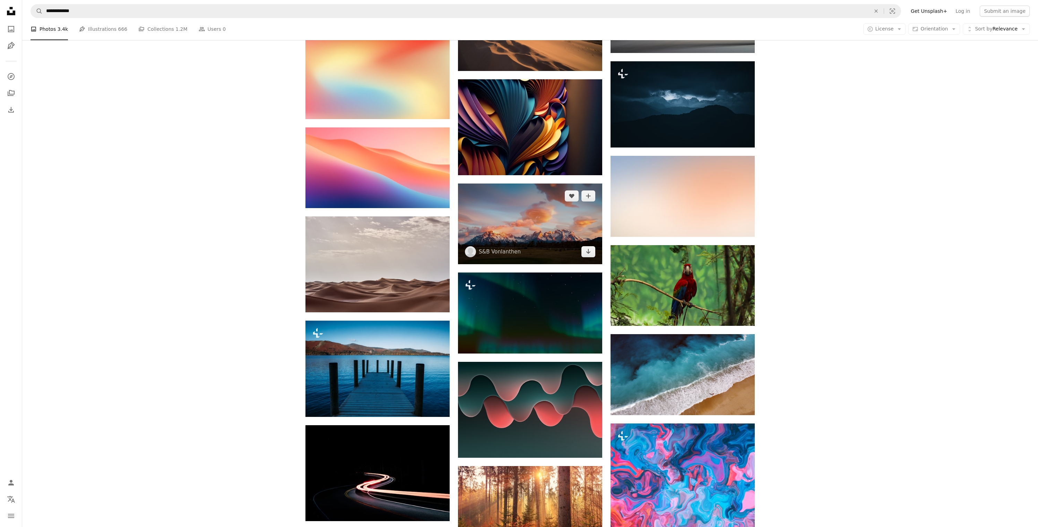
click at [549, 251] on img at bounding box center [530, 224] width 144 height 81
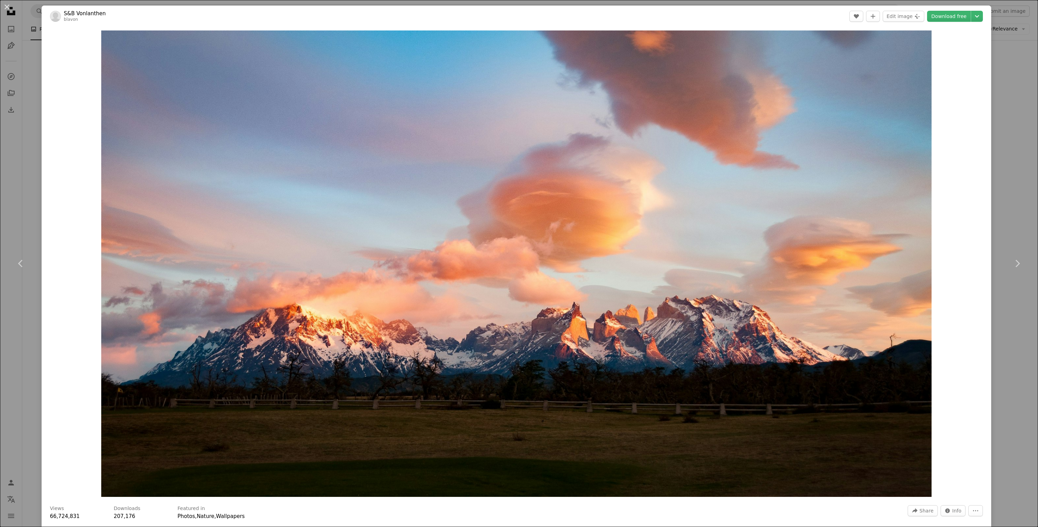
click at [1018, 204] on div "An X shape Chevron left Chevron right S&B Vonlanthen blavon A heart A plus sign…" at bounding box center [519, 263] width 1038 height 527
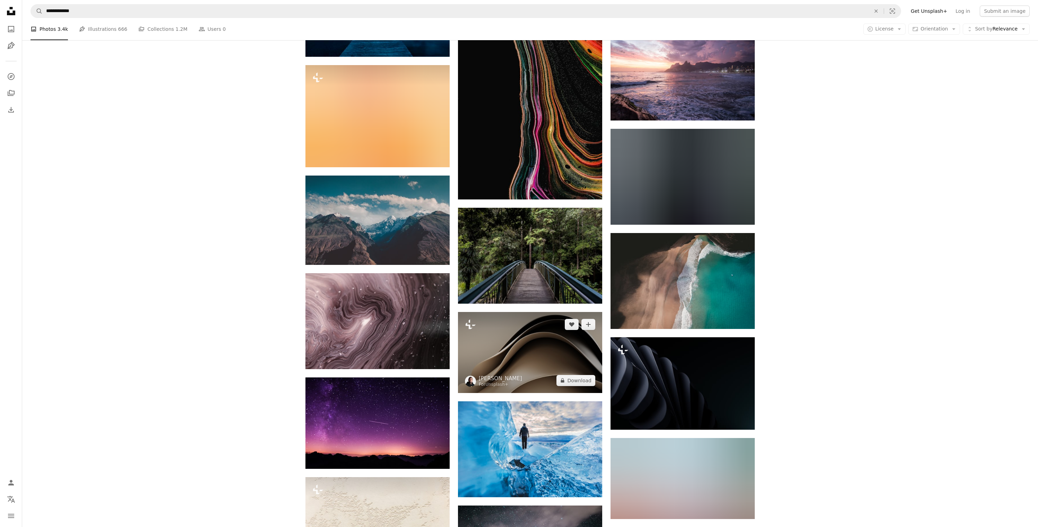
scroll to position [13555, 0]
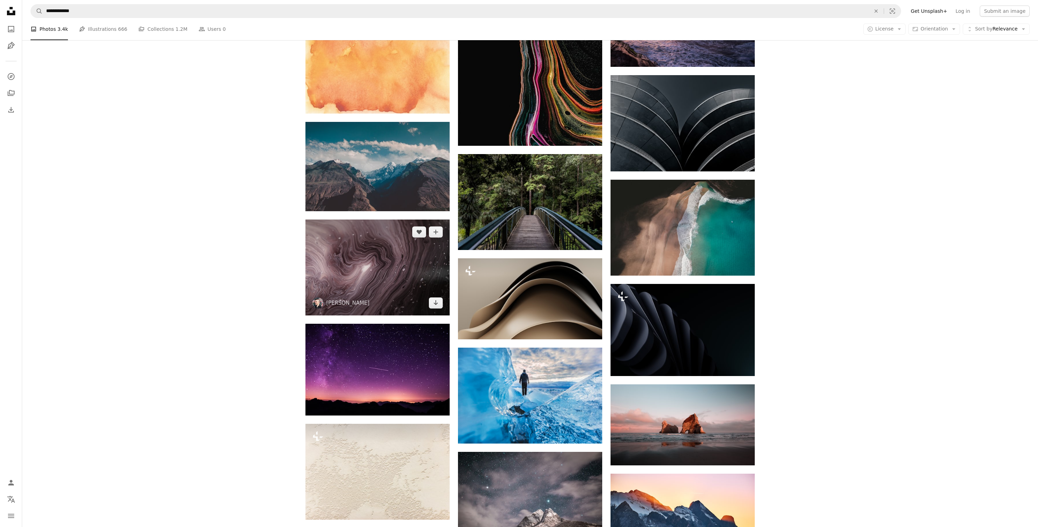
click at [372, 293] on img at bounding box center [377, 268] width 144 height 96
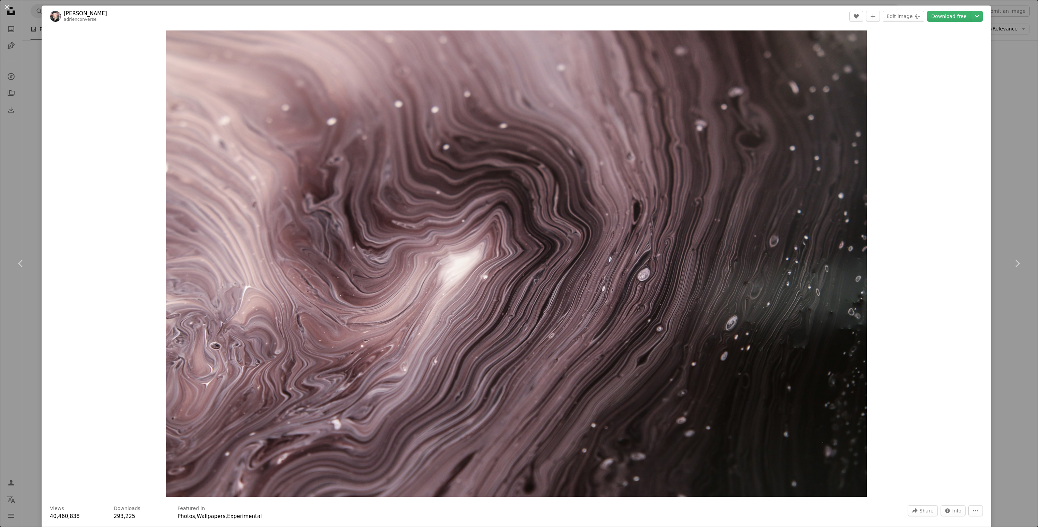
click at [1021, 228] on div "An X shape Chevron left Chevron right [PERSON_NAME] adrienconverse A heart A pl…" at bounding box center [519, 263] width 1038 height 527
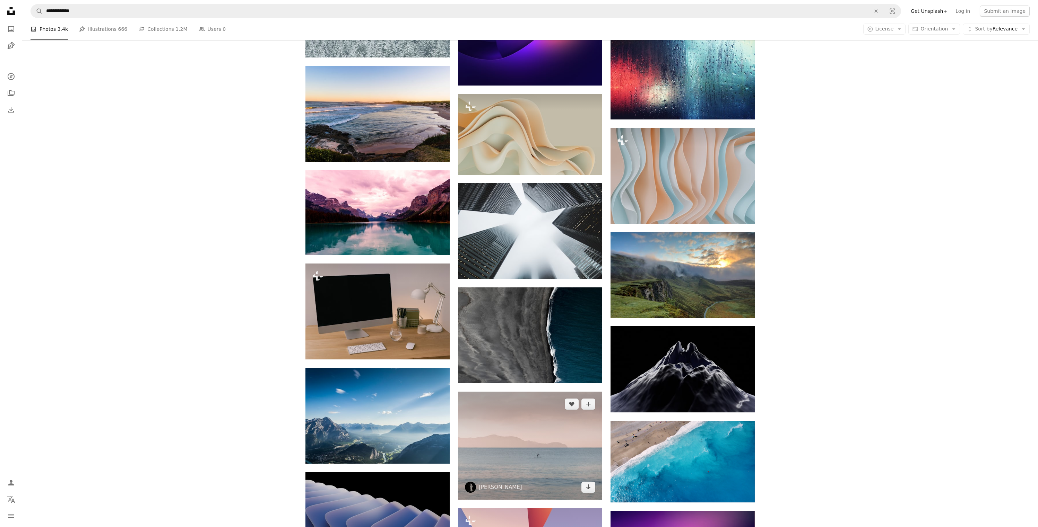
scroll to position [14157, 0]
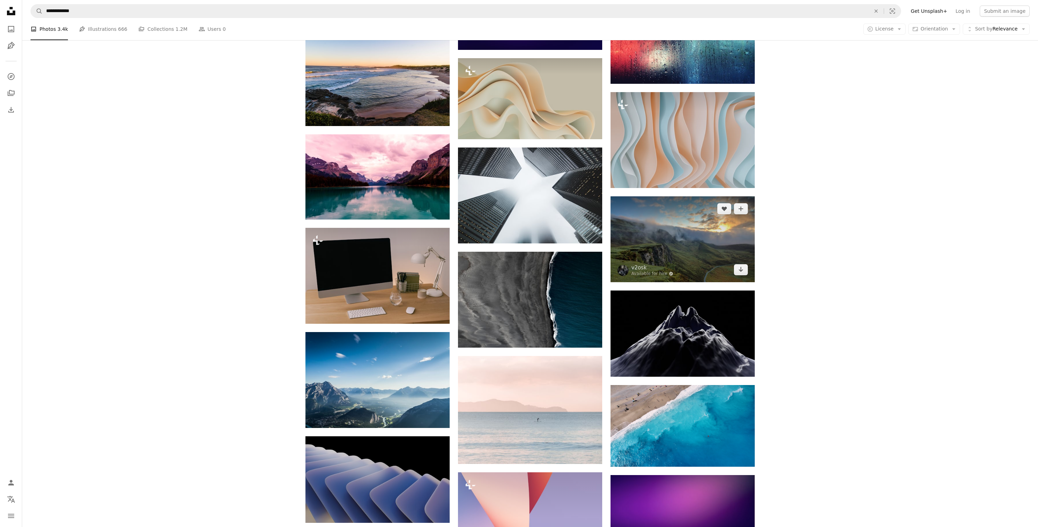
click at [664, 260] on img at bounding box center [682, 240] width 144 height 86
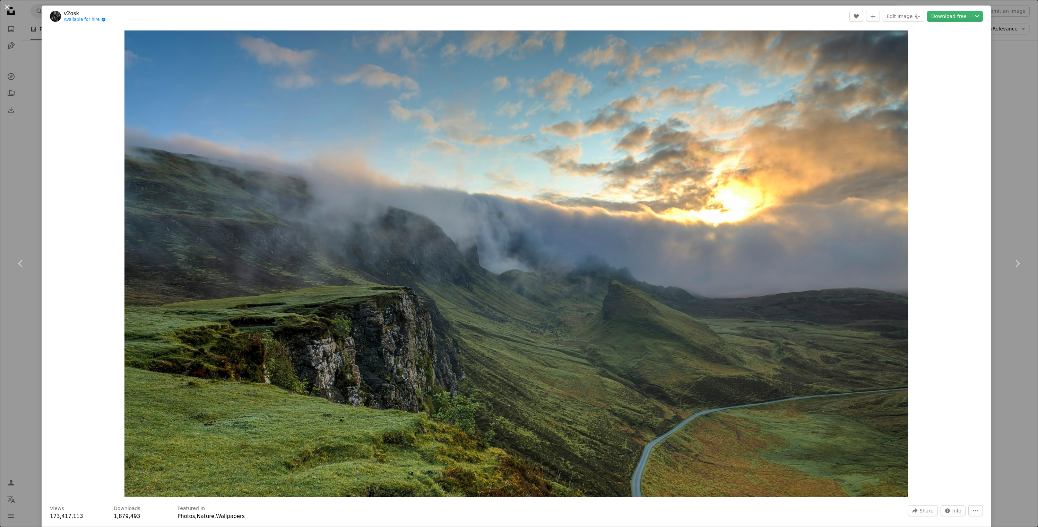
click at [1012, 178] on div "An X shape Chevron left Chevron right v2osk Available for hire A checkmark insi…" at bounding box center [519, 263] width 1038 height 527
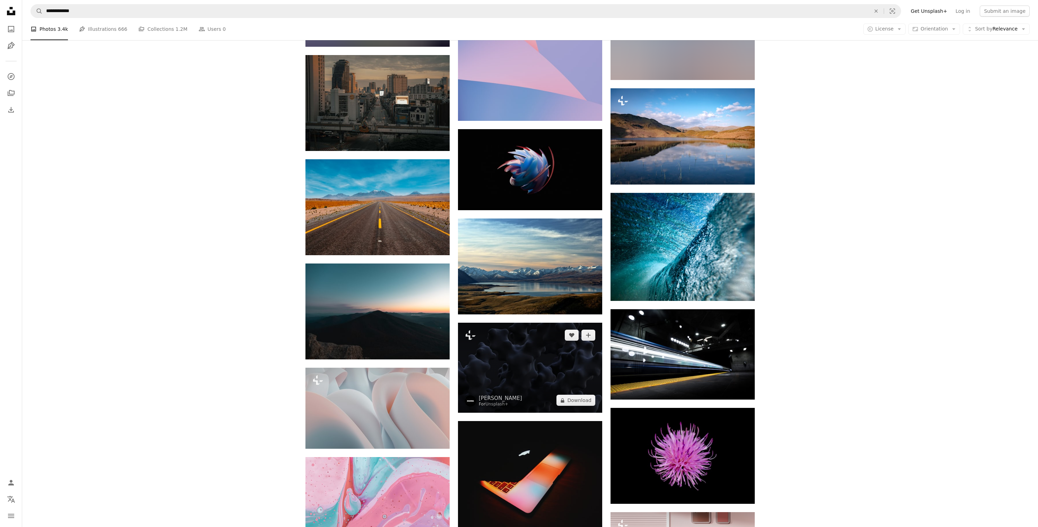
scroll to position [14830, 0]
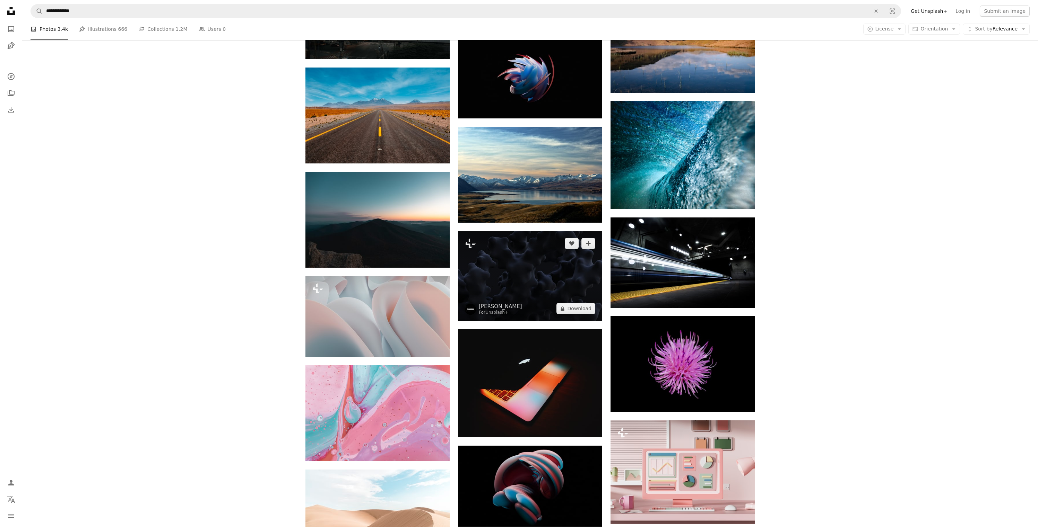
click at [545, 270] on img at bounding box center [530, 276] width 144 height 90
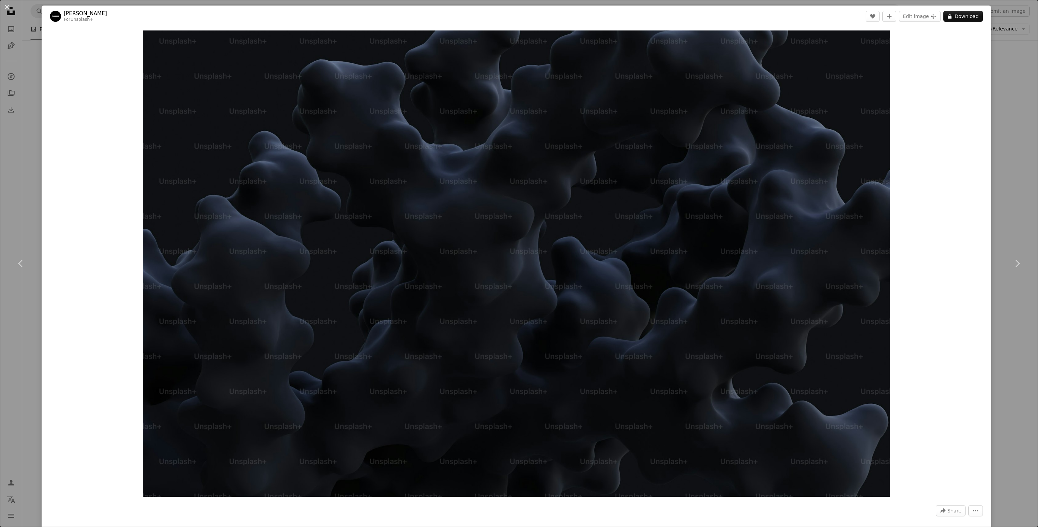
click at [974, 213] on div "Zoom in" at bounding box center [516, 264] width 949 height 474
click at [1015, 191] on div "An X shape Chevron left Chevron right Swati B For Unsplash+ A heart A plus sign…" at bounding box center [519, 263] width 1038 height 527
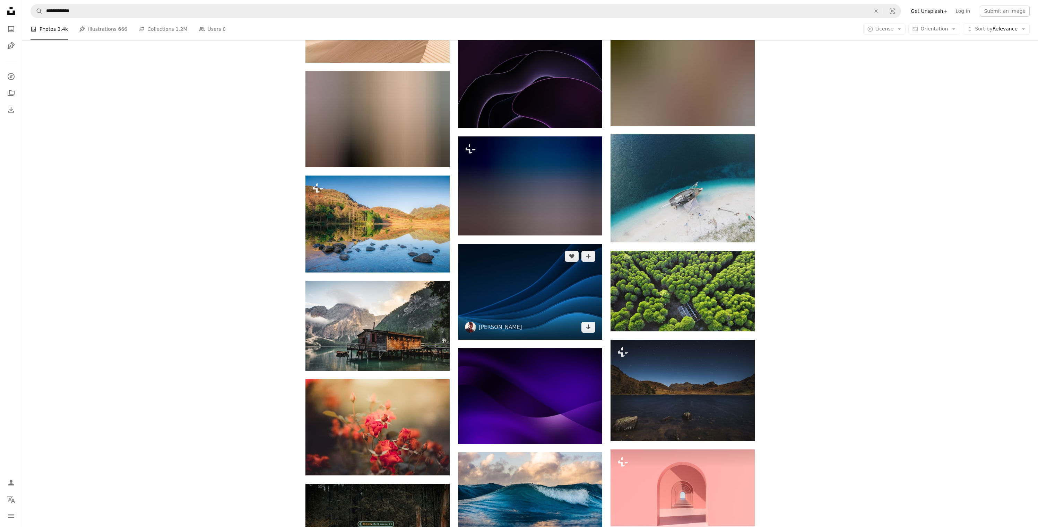
scroll to position [15344, 0]
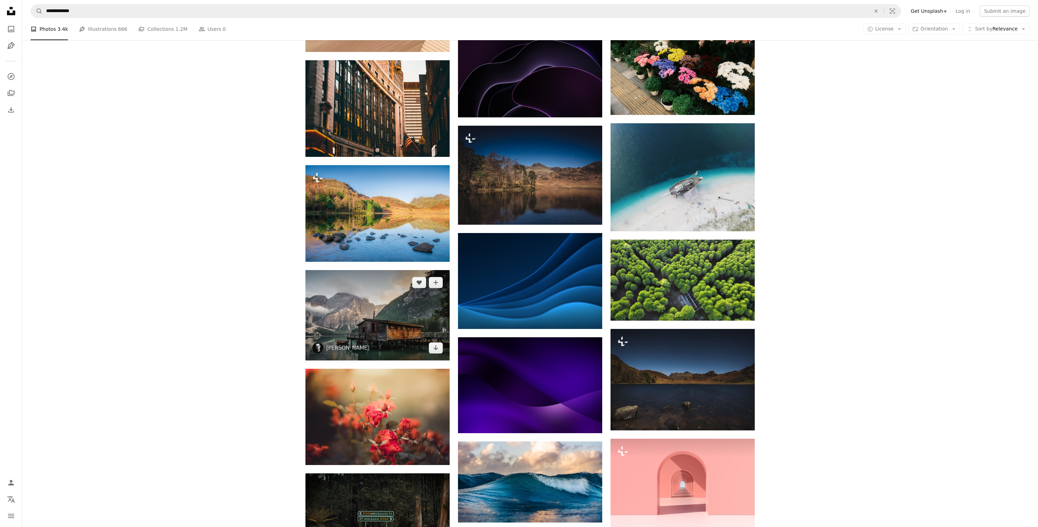
click at [396, 329] on img at bounding box center [377, 315] width 144 height 90
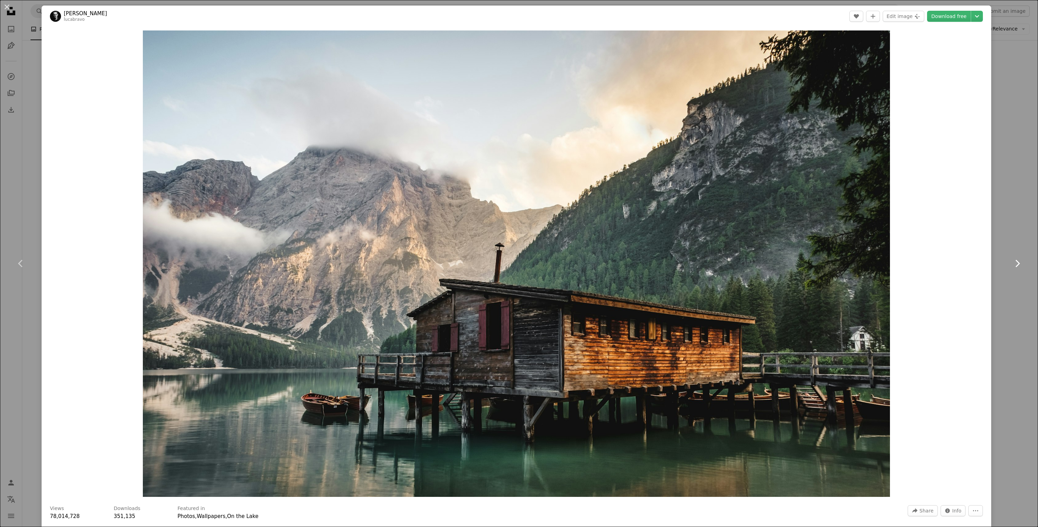
click at [1015, 235] on link "Chevron right" at bounding box center [1017, 263] width 42 height 67
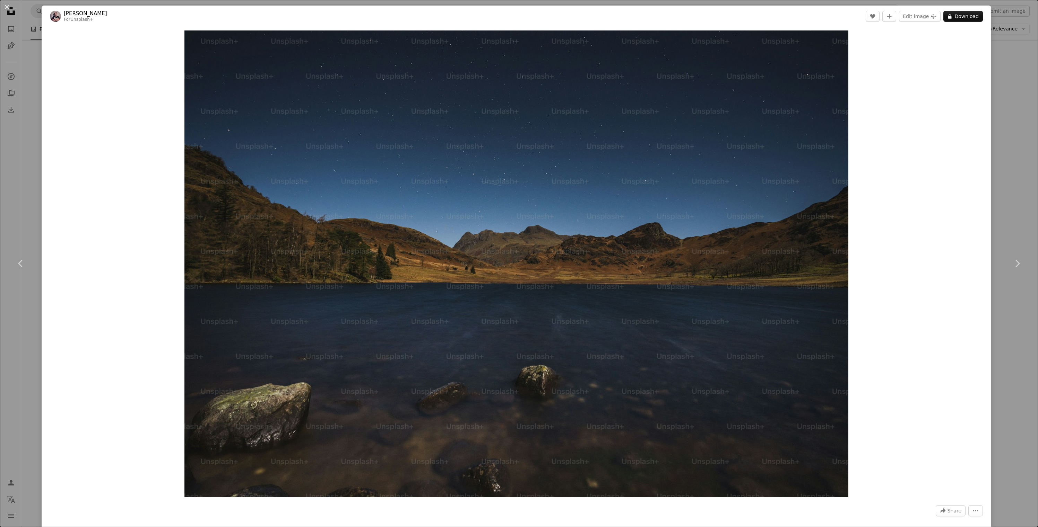
drag, startPoint x: 1022, startPoint y: 354, endPoint x: 1006, endPoint y: 355, distance: 16.3
click at [1023, 354] on div "An X shape Chevron left Chevron right [PERSON_NAME] For Unsplash+ A heart A plu…" at bounding box center [519, 263] width 1038 height 527
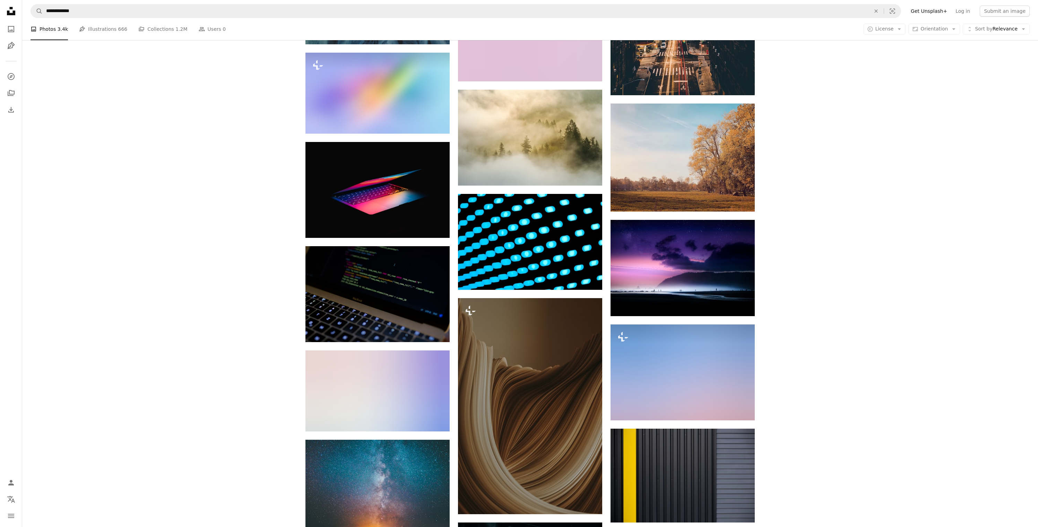
scroll to position [22901, 0]
